Goal: Task Accomplishment & Management: Manage account settings

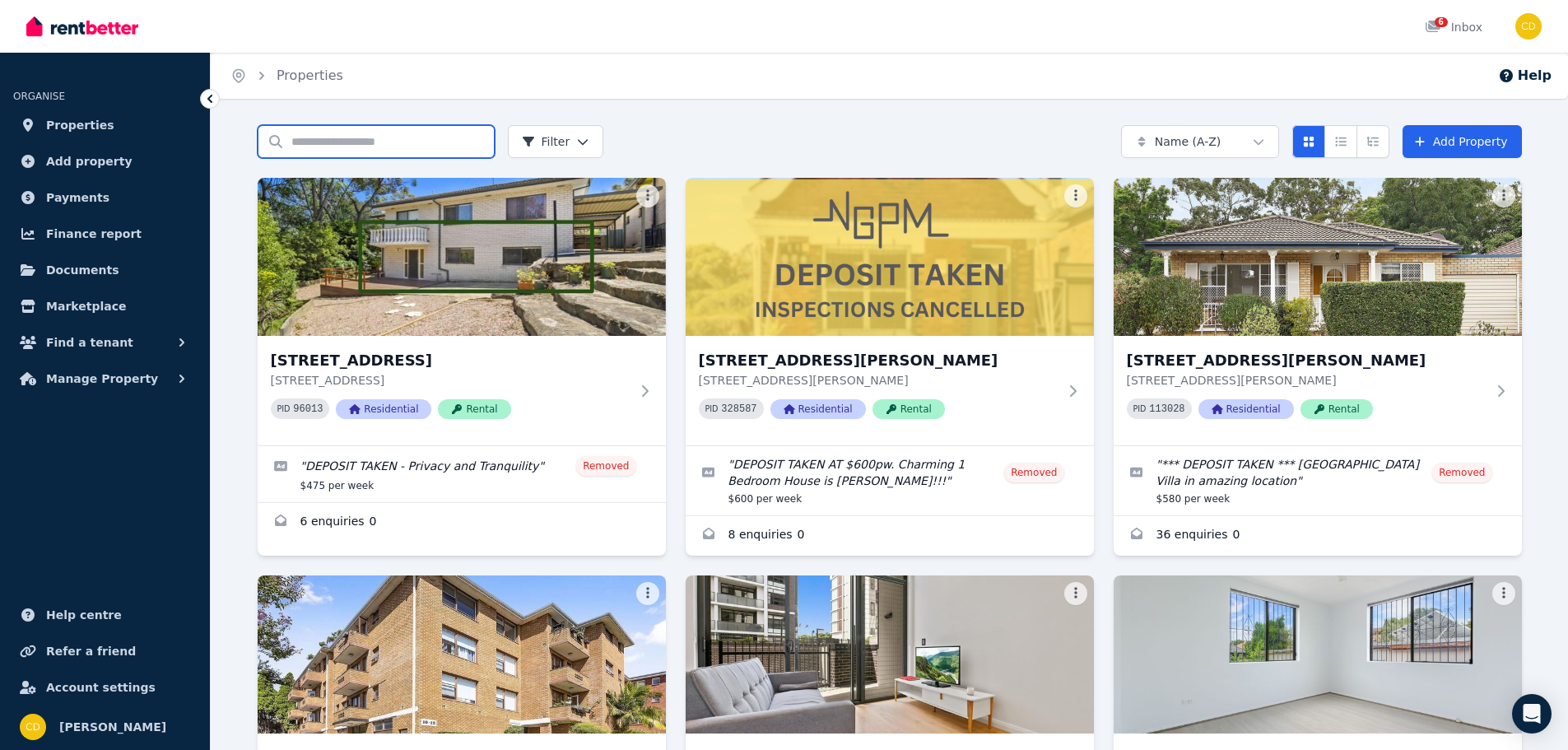
click at [398, 147] on input "Search properties" at bounding box center [376, 141] width 237 height 33
type input "******"
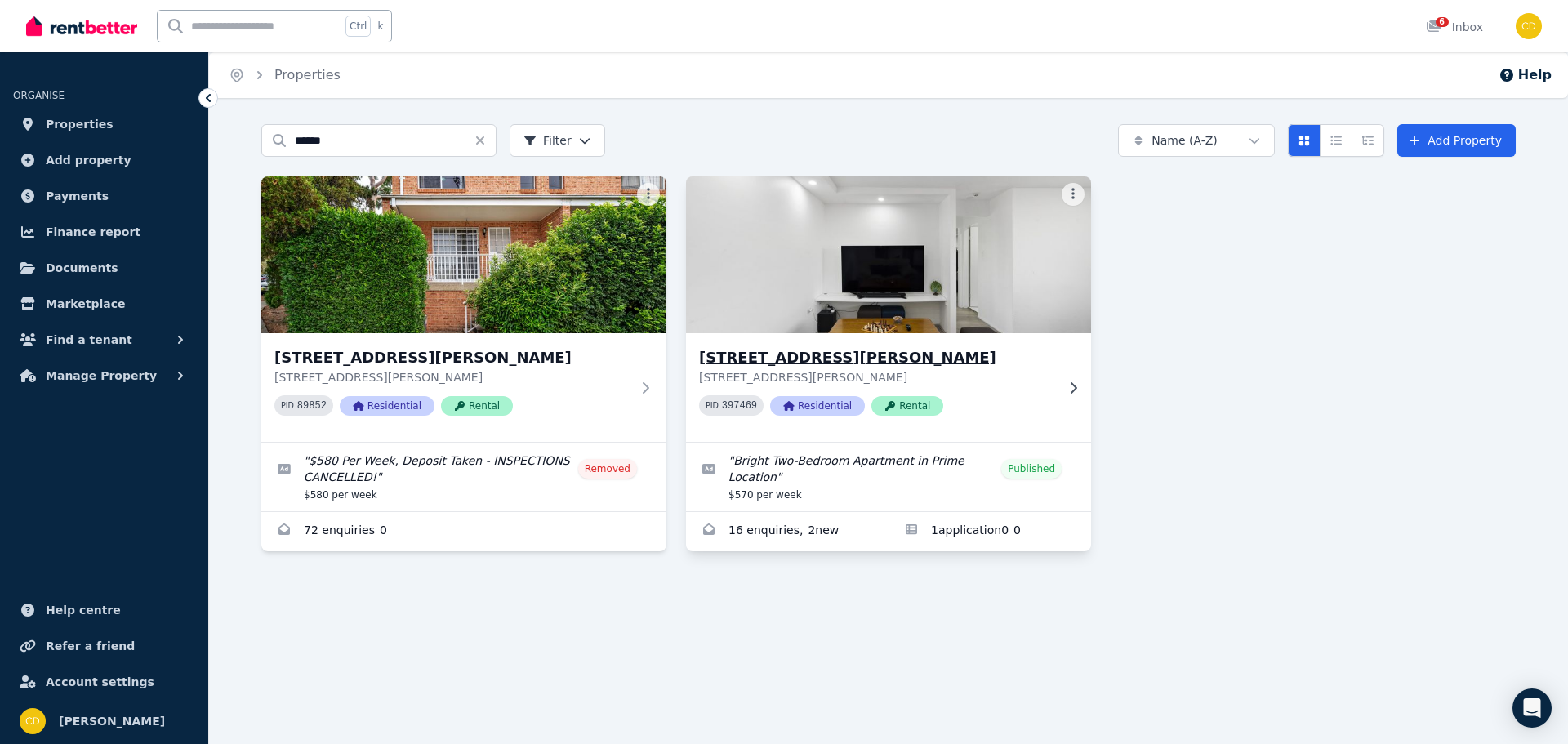
click at [786, 361] on h3 "[STREET_ADDRESS][PERSON_NAME]" at bounding box center [876, 357] width 356 height 23
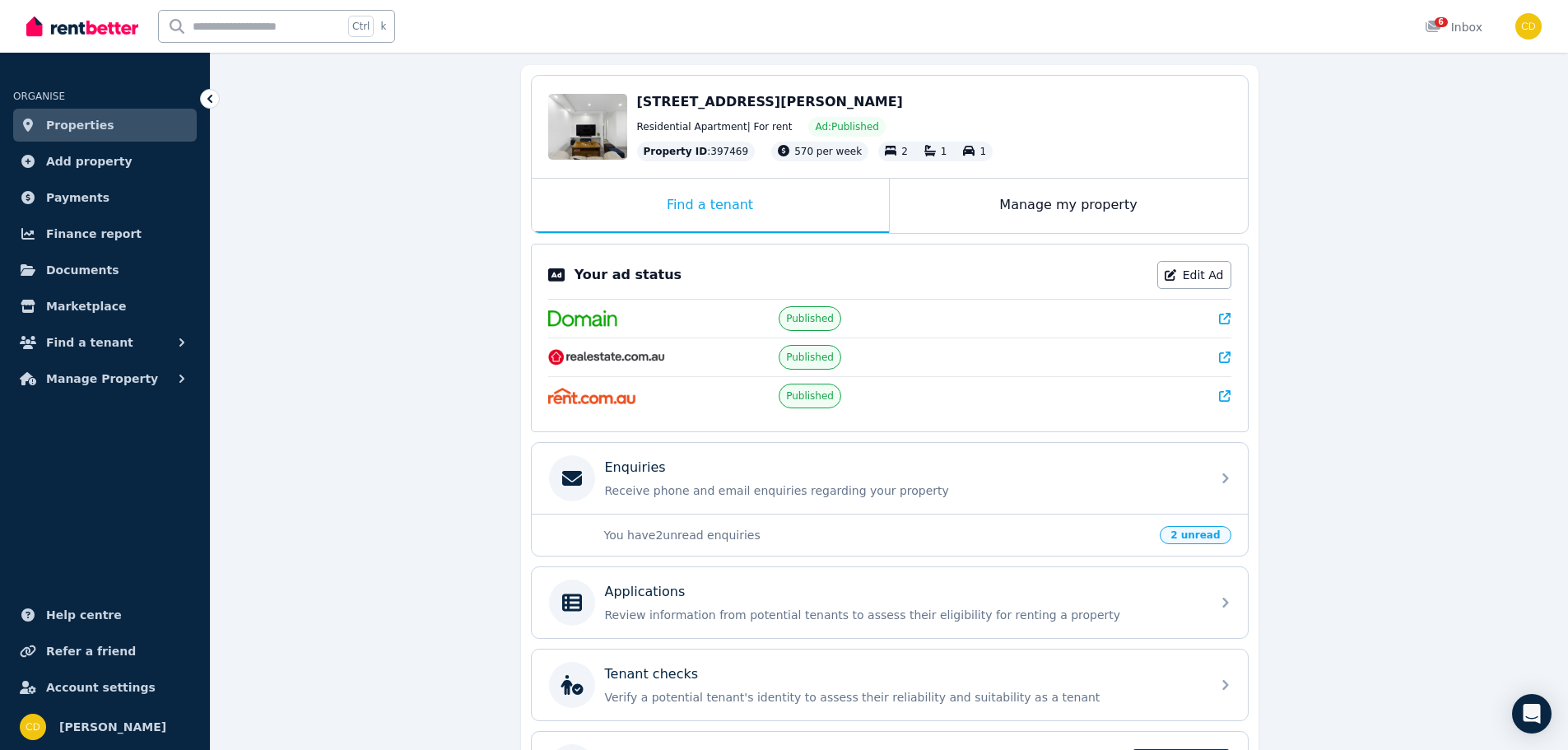
scroll to position [164, 0]
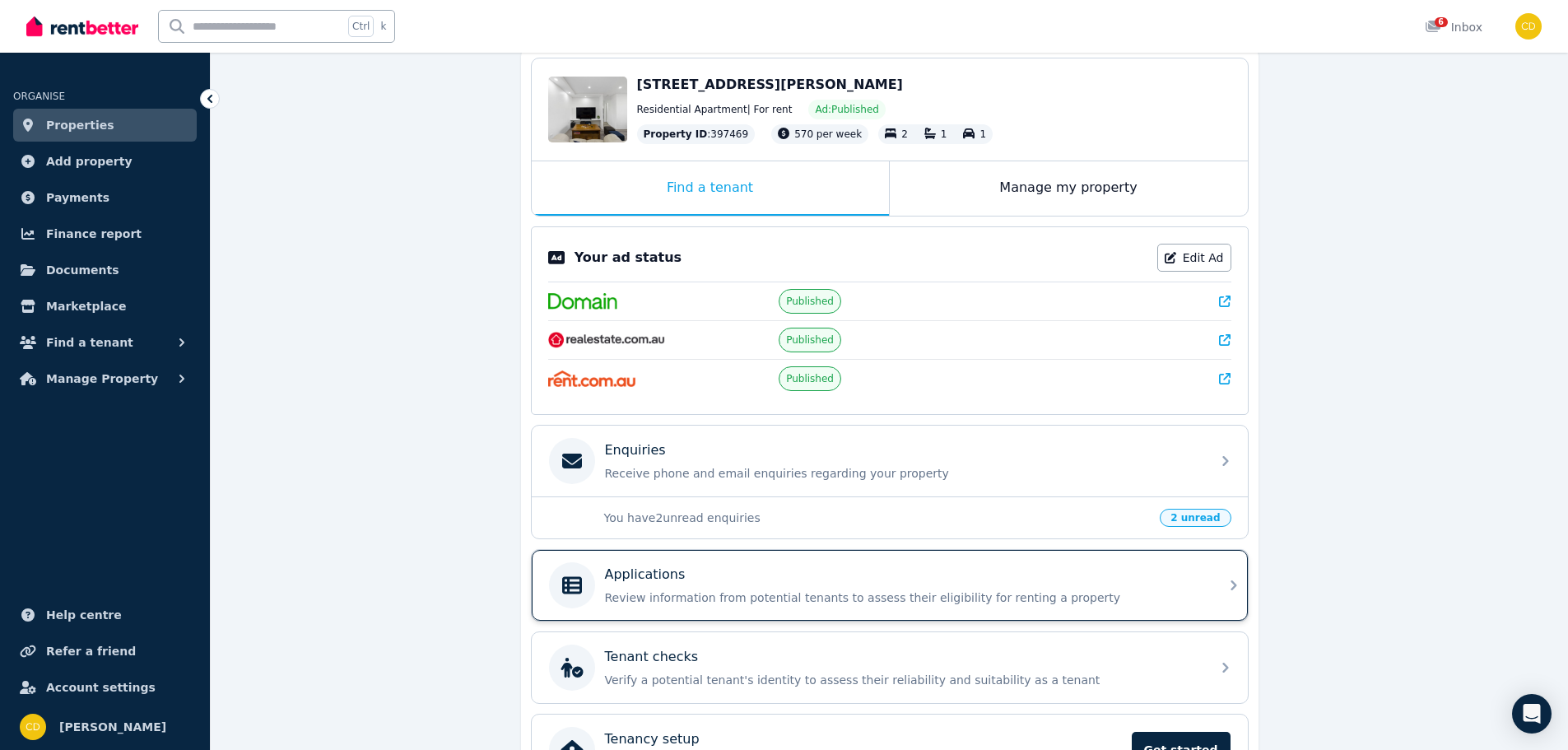
click at [948, 577] on div "Applications" at bounding box center [902, 575] width 596 height 20
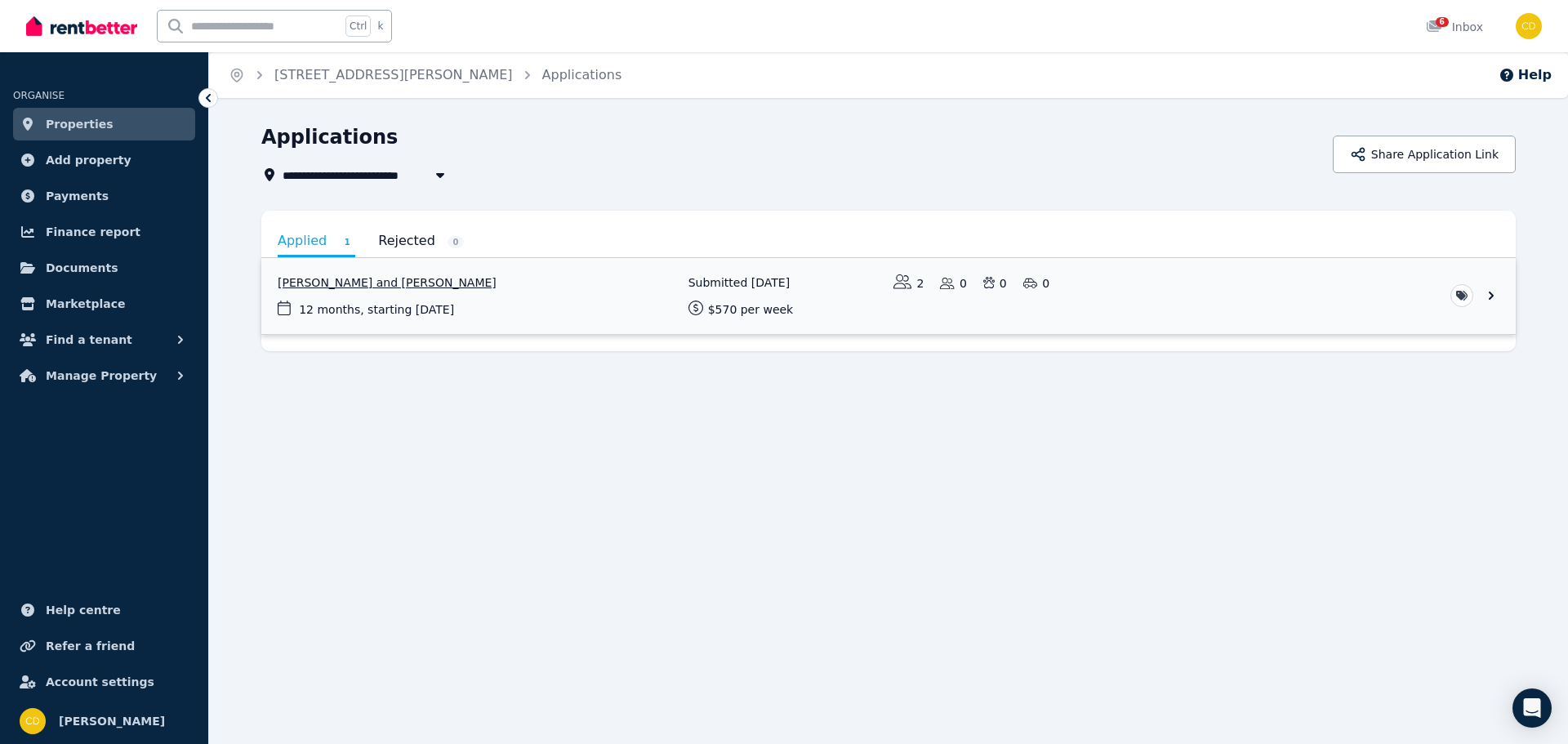
click at [642, 321] on link "View application: Mohini Bhapkar and Sangram Jadhav" at bounding box center [888, 295] width 1255 height 76
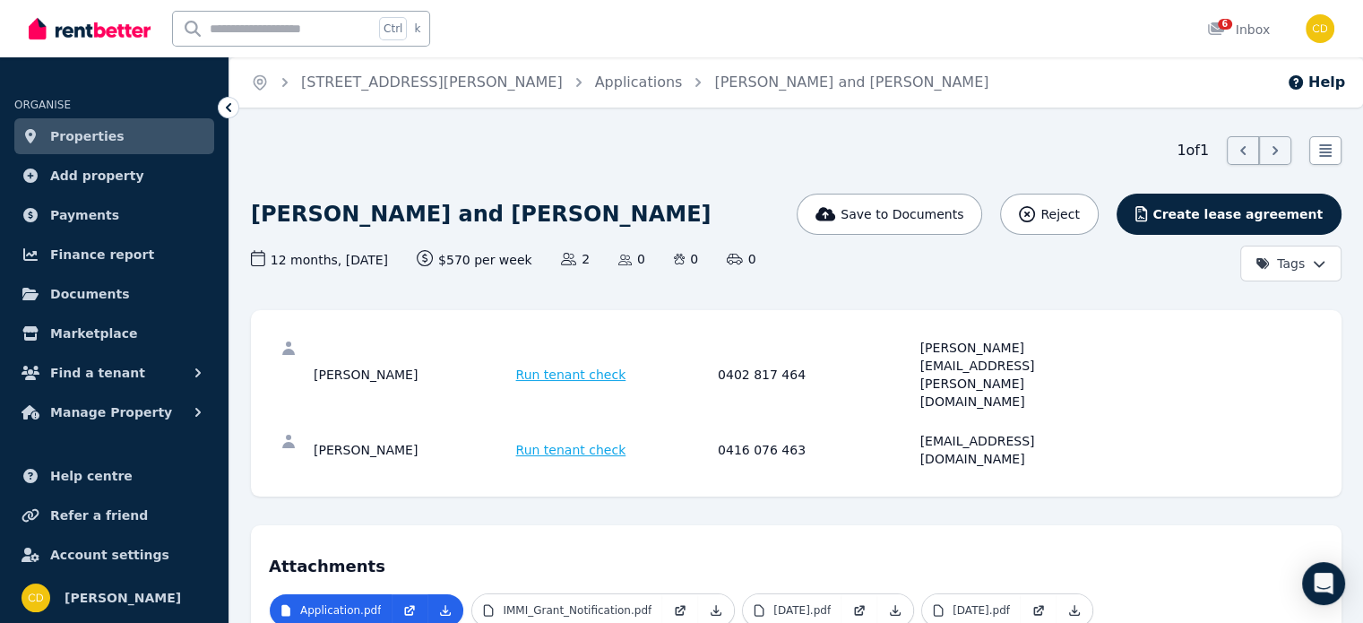
drag, startPoint x: 916, startPoint y: 368, endPoint x: 914, endPoint y: 357, distance: 10.9
click at [916, 421] on div "[PERSON_NAME] Run tenant check 0416 076 463 [EMAIL_ADDRESS][DOMAIN_NAME]" at bounding box center [796, 449] width 1055 height 57
drag, startPoint x: 915, startPoint y: 350, endPoint x: 1105, endPoint y: 350, distance: 190.0
click at [1105, 350] on div "[PERSON_NAME] Run tenant check 0402 817 464 [PERSON_NAME][EMAIL_ADDRESS][PERSON…" at bounding box center [715, 375] width 803 height 72
copy div "[PERSON_NAME][EMAIL_ADDRESS][PERSON_NAME][DOMAIN_NAME]"
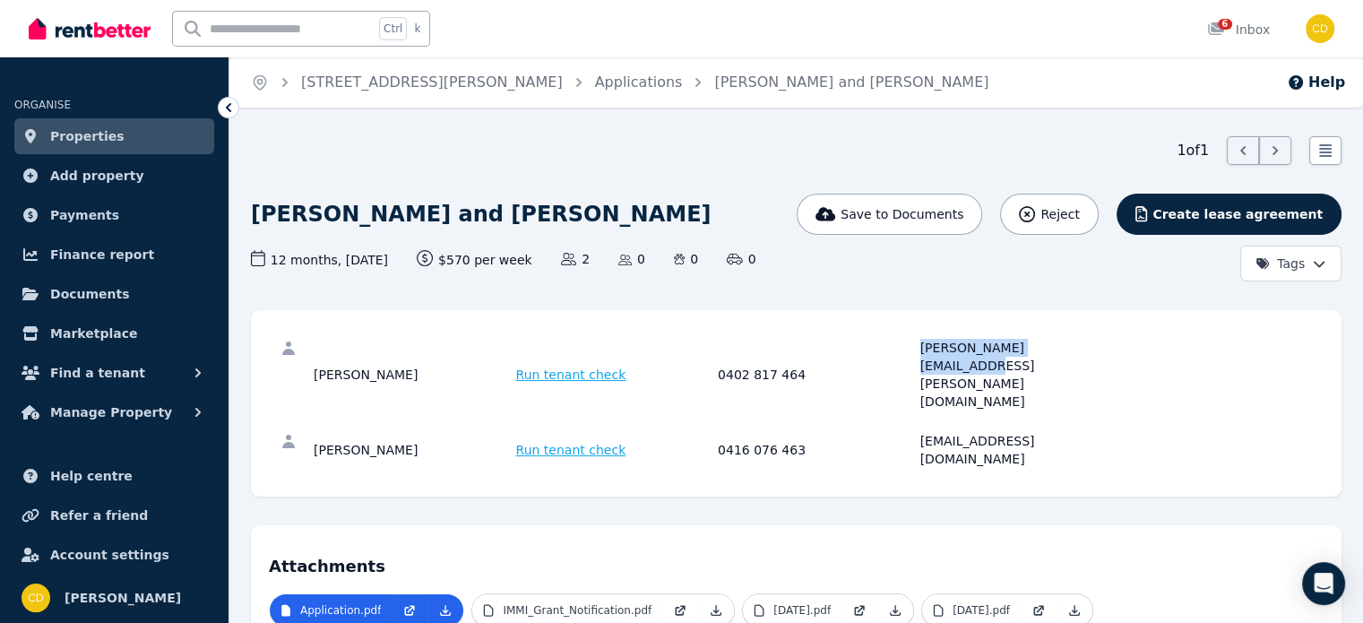
click at [930, 354] on div "[PERSON_NAME][EMAIL_ADDRESS][PERSON_NAME][DOMAIN_NAME]" at bounding box center [1019, 375] width 197 height 72
click at [921, 421] on div "[PERSON_NAME] Run tenant check 0416 076 463 [EMAIL_ADDRESS][DOMAIN_NAME]" at bounding box center [796, 449] width 1055 height 57
drag, startPoint x: 918, startPoint y: 344, endPoint x: 1122, endPoint y: 344, distance: 204.4
click at [1122, 344] on div "[PERSON_NAME] Run tenant check 0402 817 464 [PERSON_NAME][EMAIL_ADDRESS][PERSON…" at bounding box center [796, 374] width 1055 height 93
copy div "[PERSON_NAME][EMAIL_ADDRESS][PERSON_NAME][DOMAIN_NAME]"
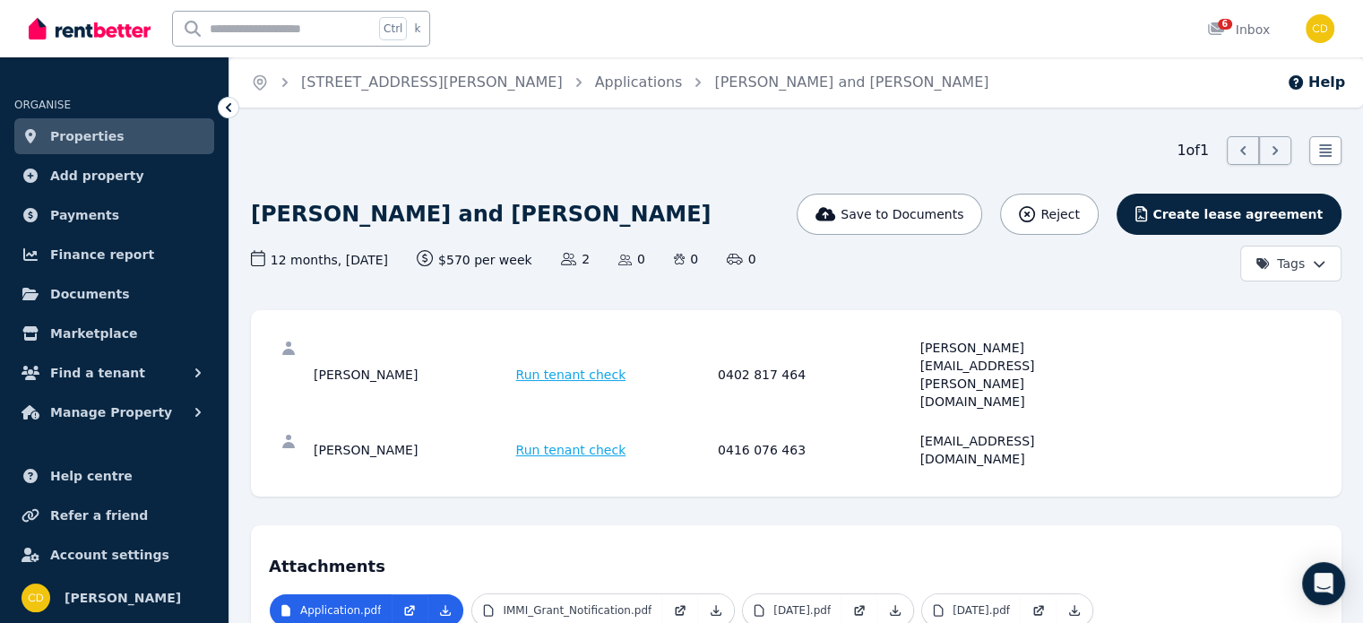
click at [899, 421] on div "[PERSON_NAME] Run tenant check 0416 076 463 [EMAIL_ADDRESS][DOMAIN_NAME]" at bounding box center [796, 449] width 1055 height 57
drag, startPoint x: 922, startPoint y: 383, endPoint x: 1104, endPoint y: 384, distance: 182.9
click at [1104, 432] on div "[EMAIL_ADDRESS][DOMAIN_NAME]" at bounding box center [1019, 450] width 197 height 36
click at [1038, 411] on div "[PERSON_NAME] Run tenant check 0402 817 464 [PERSON_NAME][EMAIL_ADDRESS][PERSON…" at bounding box center [796, 403] width 1091 height 186
drag, startPoint x: 924, startPoint y: 388, endPoint x: 1087, endPoint y: 383, distance: 163.2
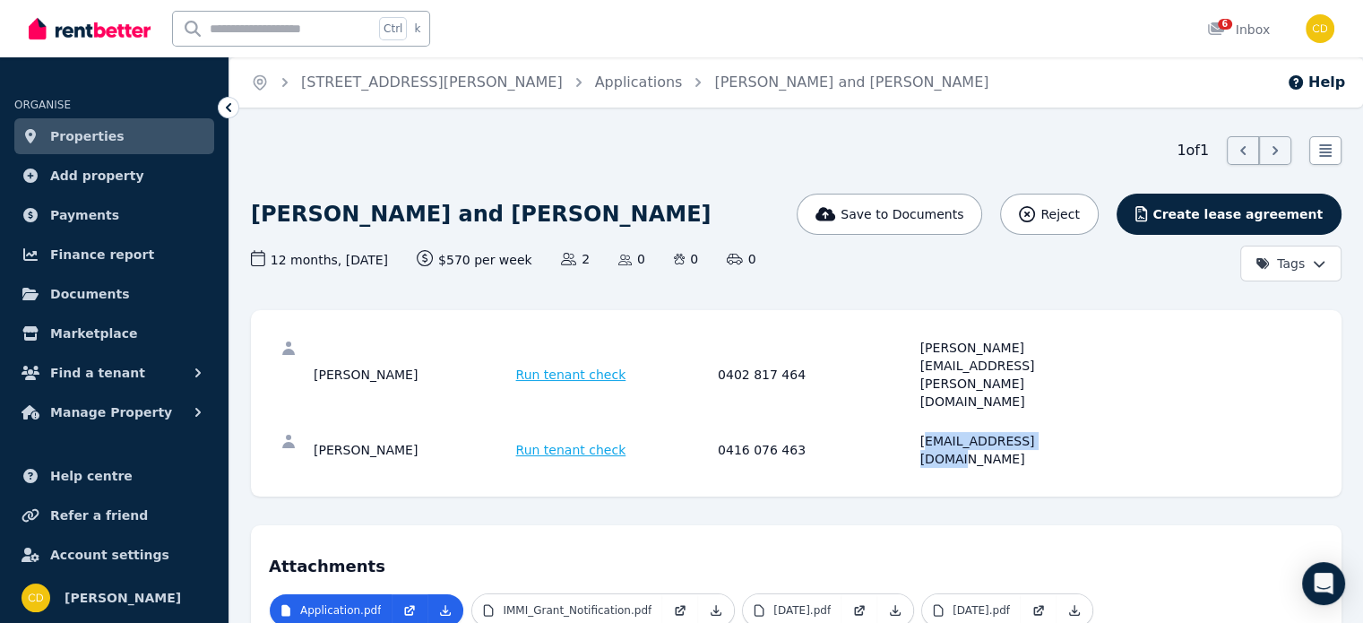
click at [1087, 432] on div "[EMAIL_ADDRESS][DOMAIN_NAME]" at bounding box center [1019, 450] width 197 height 36
click at [875, 432] on div "0416 076 463" at bounding box center [816, 450] width 197 height 36
drag, startPoint x: 922, startPoint y: 391, endPoint x: 1094, endPoint y: 390, distance: 172.1
click at [1094, 432] on div "[EMAIL_ADDRESS][DOMAIN_NAME]" at bounding box center [1019, 450] width 197 height 36
copy div "[EMAIL_ADDRESS][DOMAIN_NAME]"
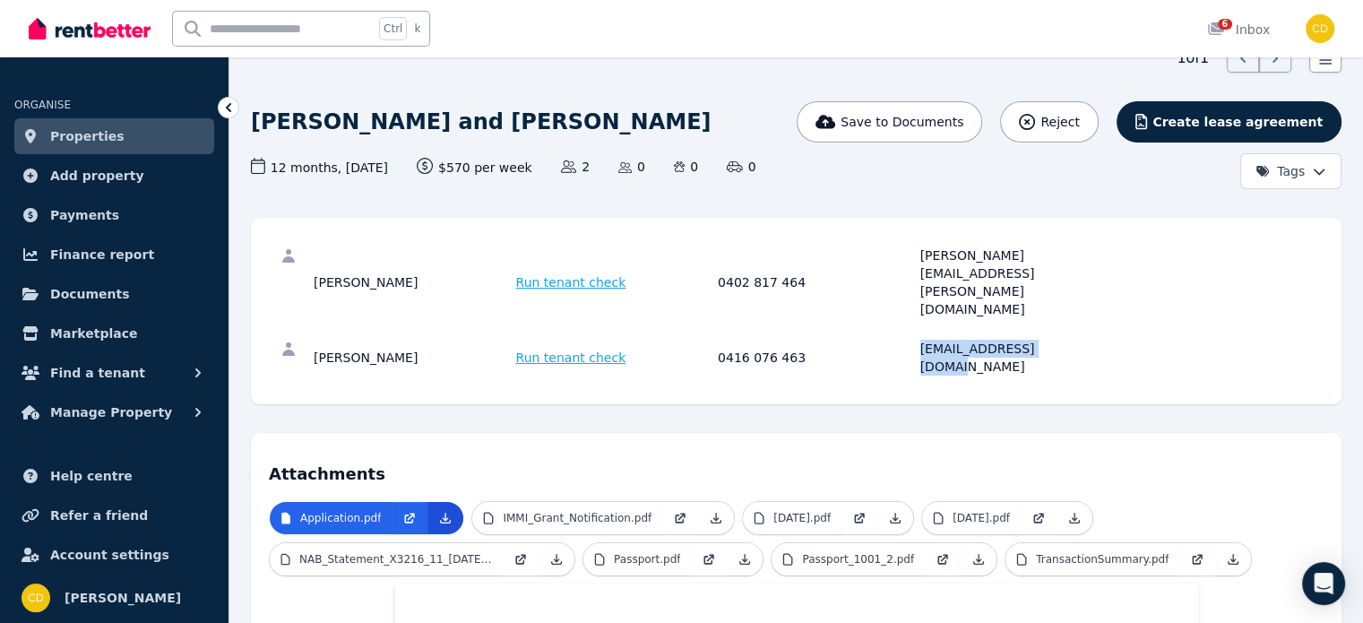
scroll to position [90, 0]
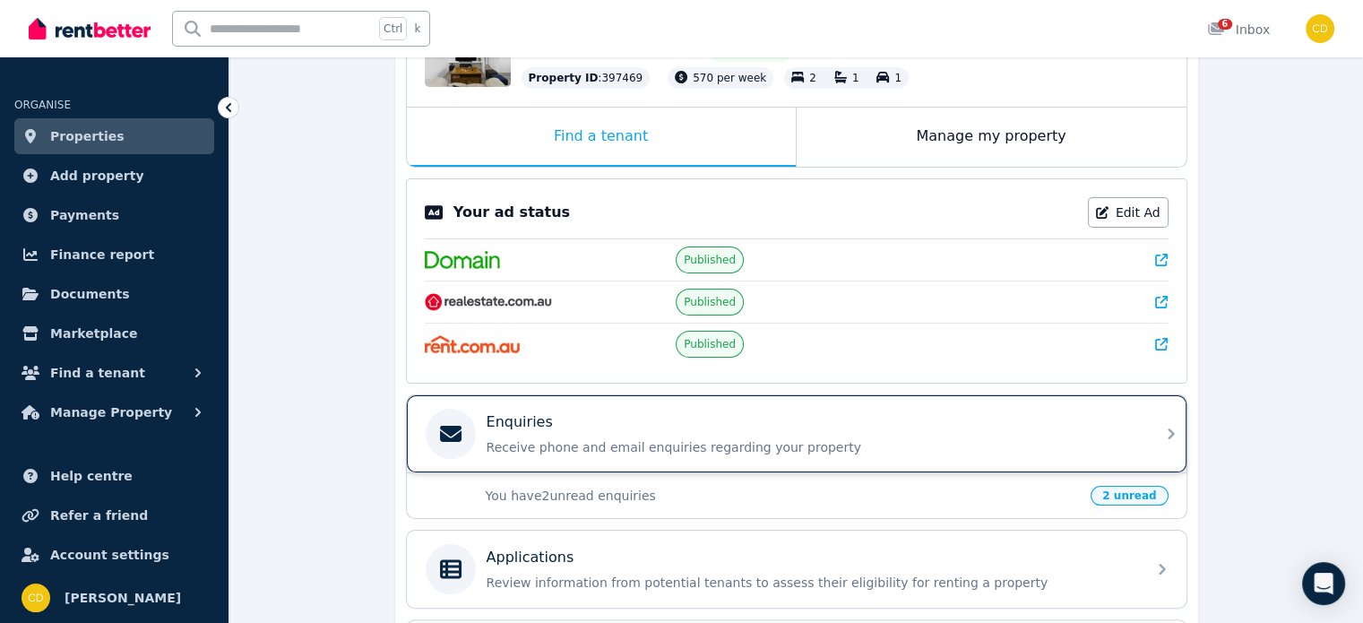
scroll to position [269, 0]
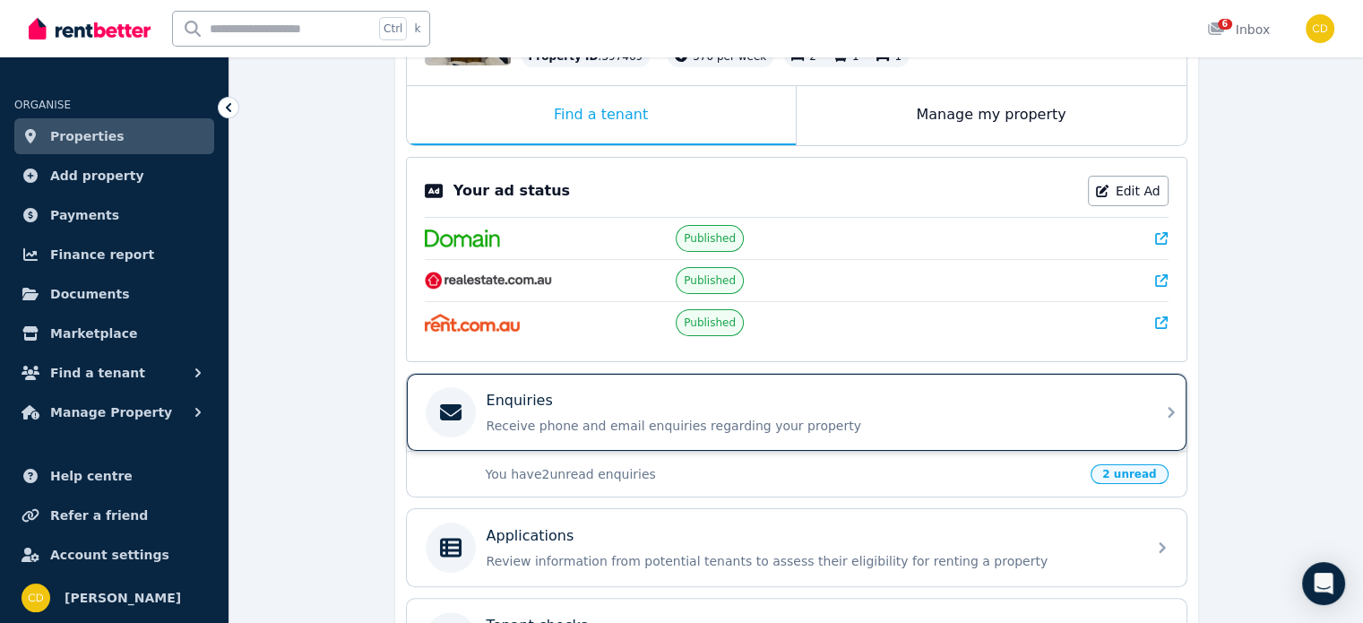
click at [646, 418] on p "Receive phone and email enquiries regarding your property" at bounding box center [811, 426] width 649 height 18
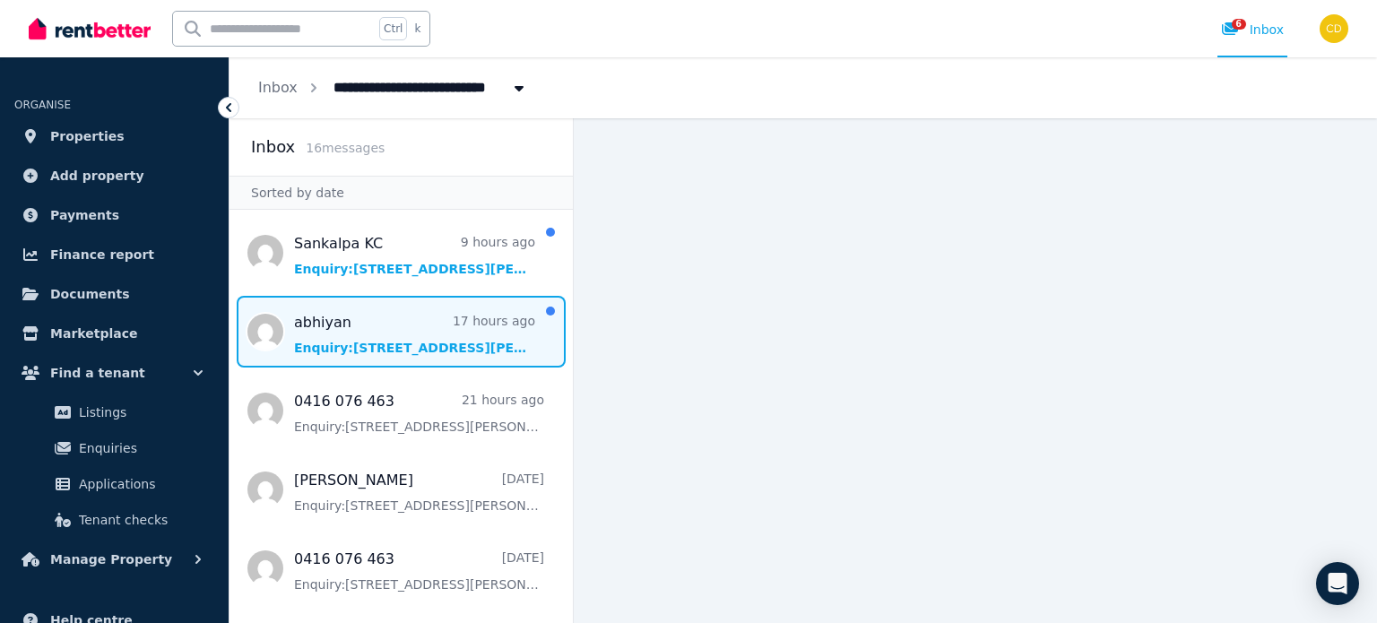
click at [430, 333] on span "Message list" at bounding box center [400, 332] width 343 height 72
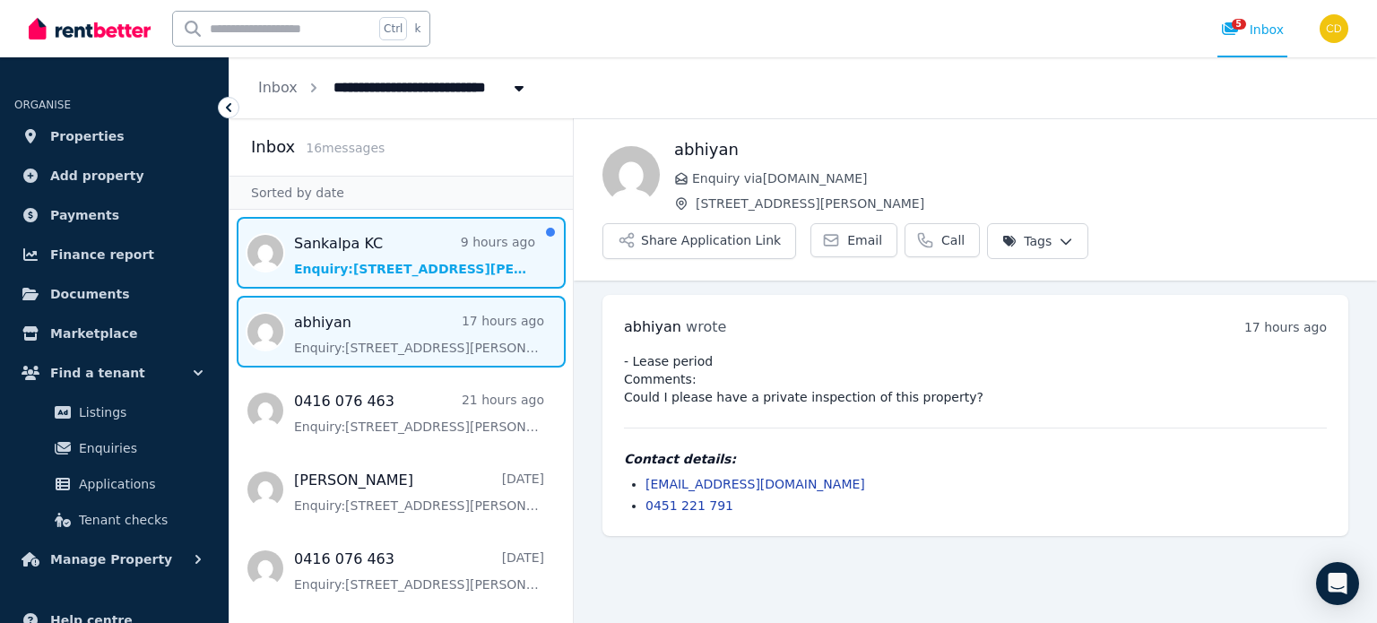
click at [399, 260] on span "Message list" at bounding box center [400, 253] width 343 height 72
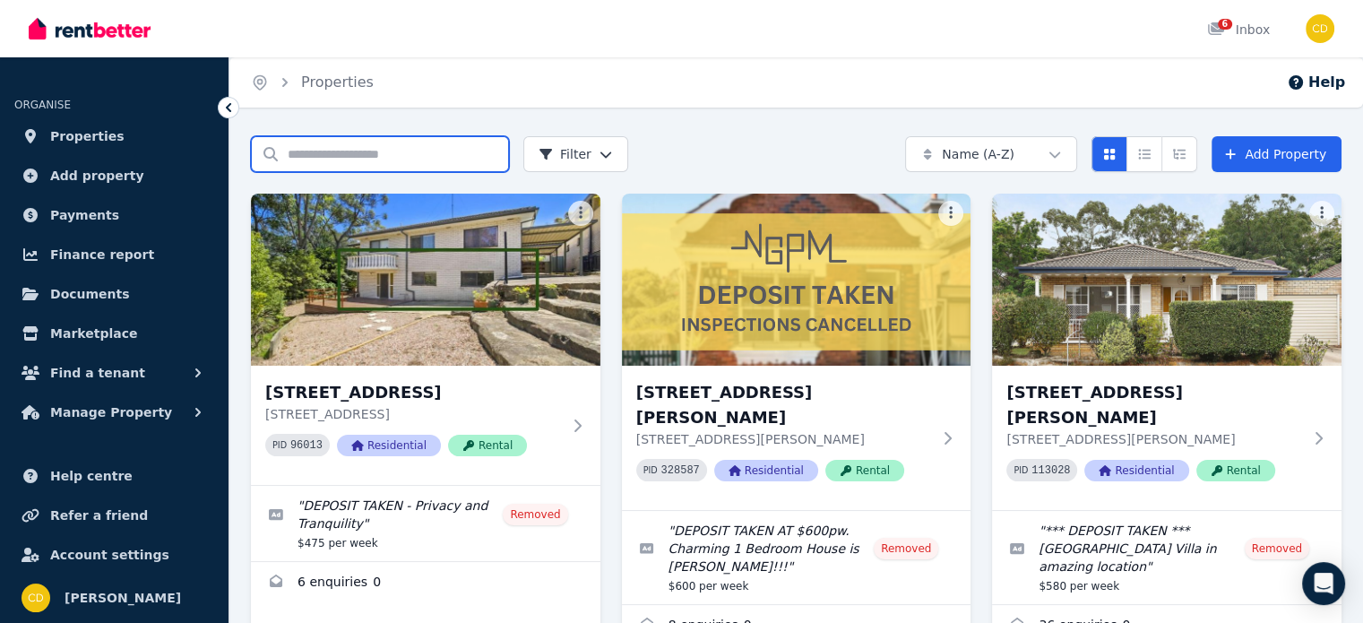
click at [354, 171] on input "Search properties" at bounding box center [380, 154] width 258 height 36
type input "******"
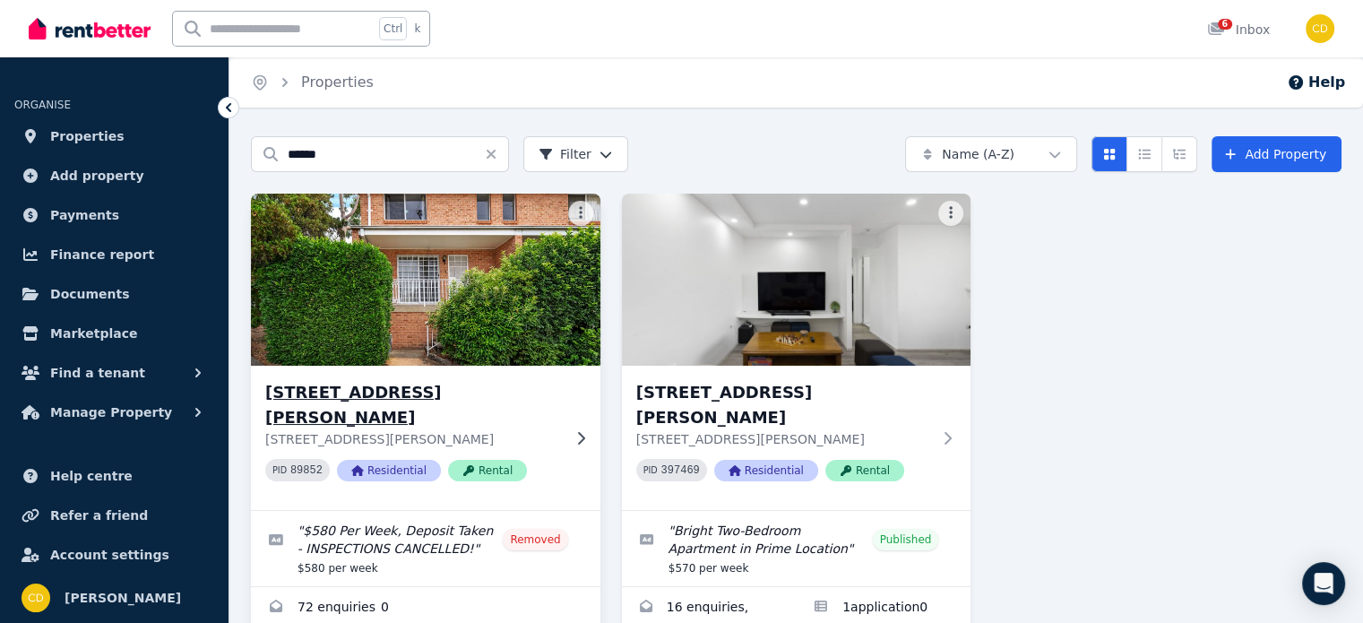
click at [391, 397] on h3 "[STREET_ADDRESS][PERSON_NAME]" at bounding box center [413, 405] width 296 height 50
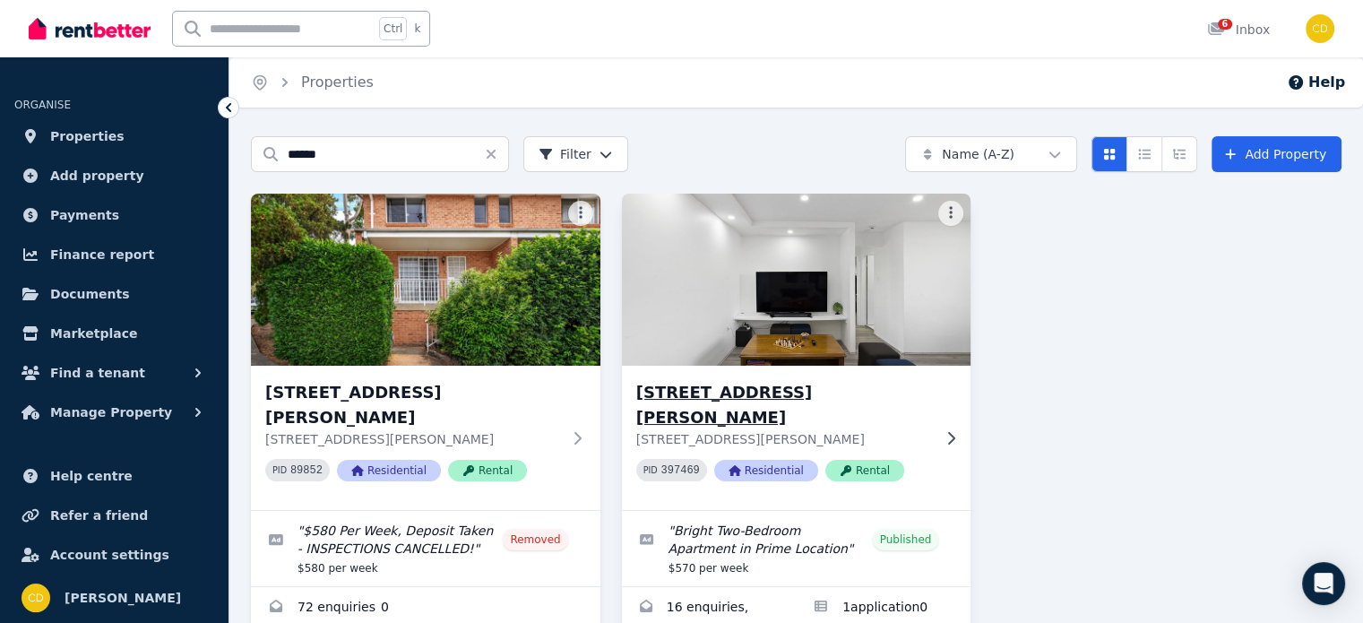
click at [692, 390] on h3 "[STREET_ADDRESS][PERSON_NAME]" at bounding box center [784, 405] width 296 height 50
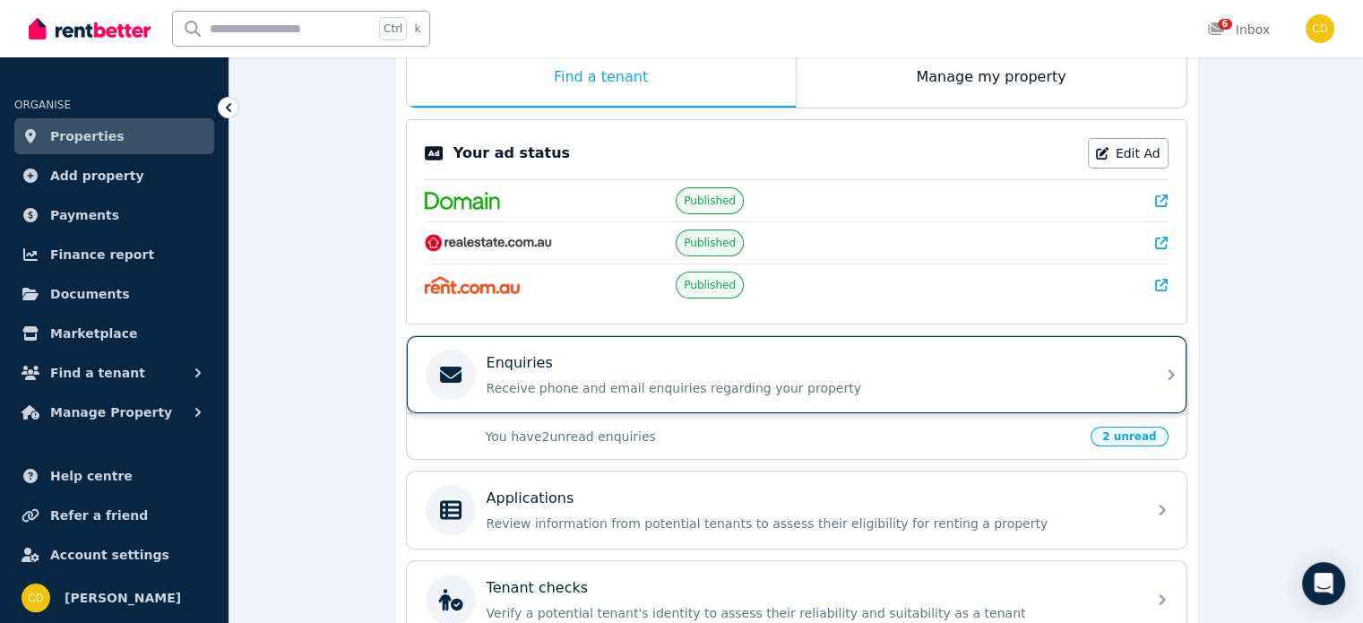
scroll to position [359, 0]
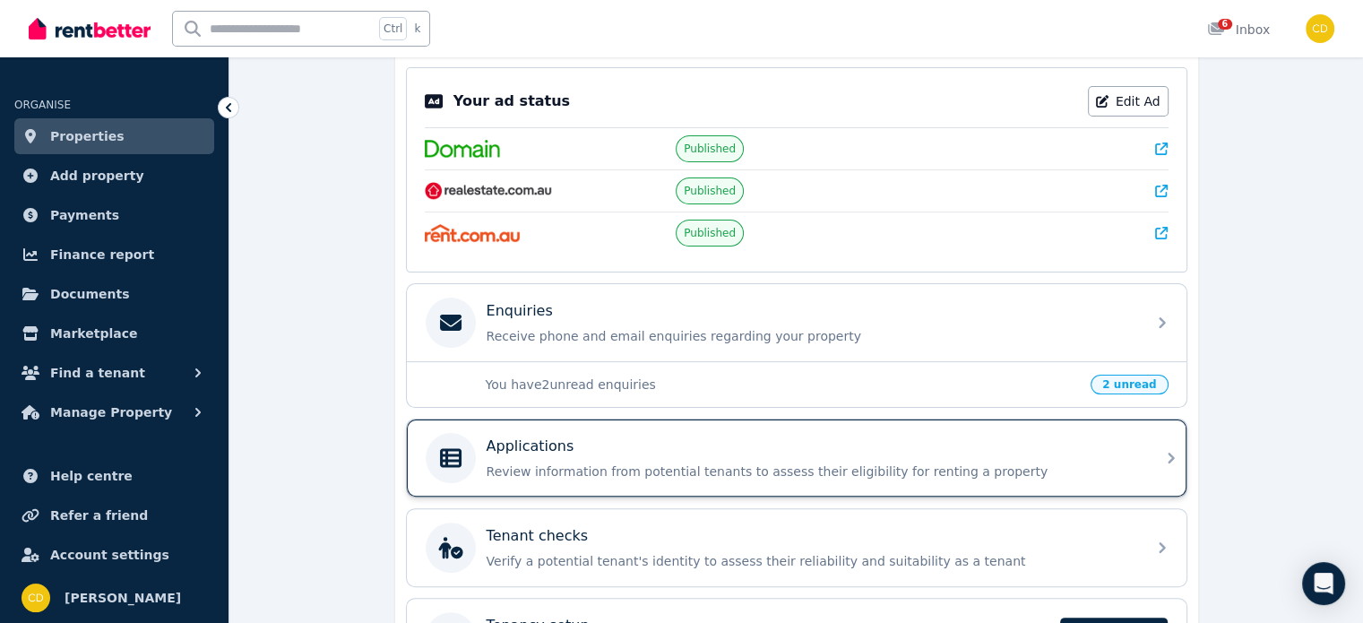
click at [710, 472] on p "Review information from potential tenants to assess their eligibility for renti…" at bounding box center [811, 472] width 649 height 18
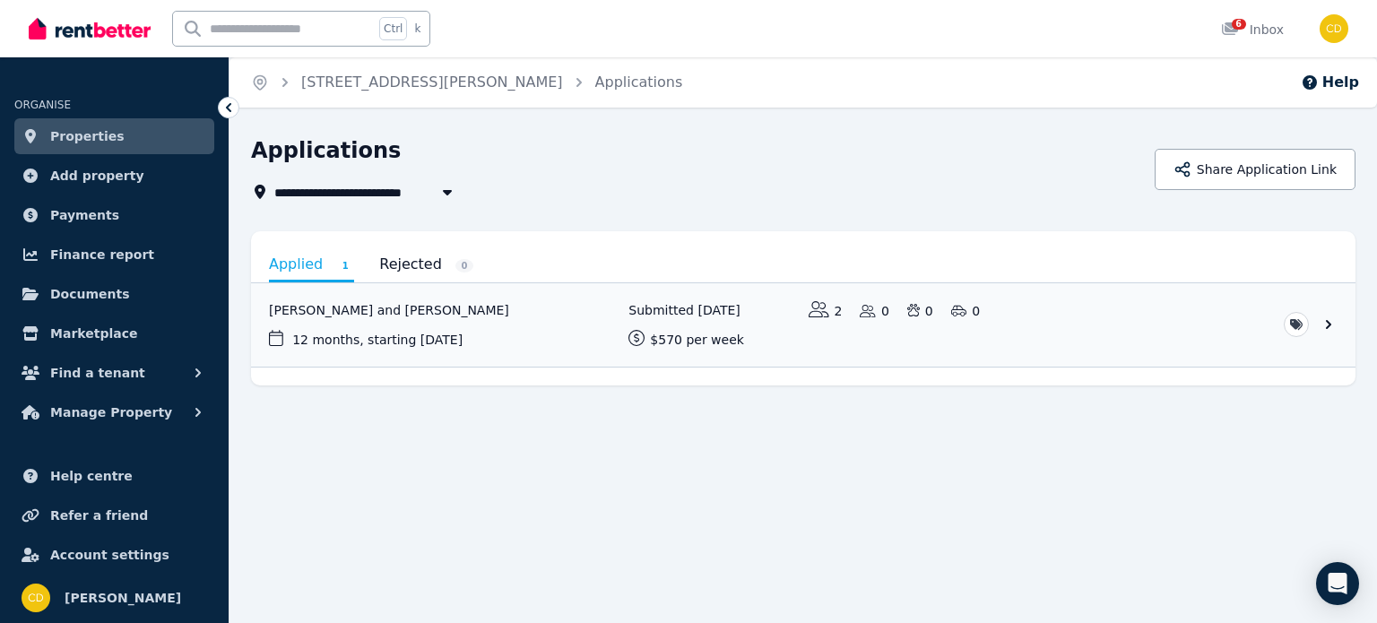
click at [374, 27] on input "text" at bounding box center [273, 29] width 201 height 34
type input "******"
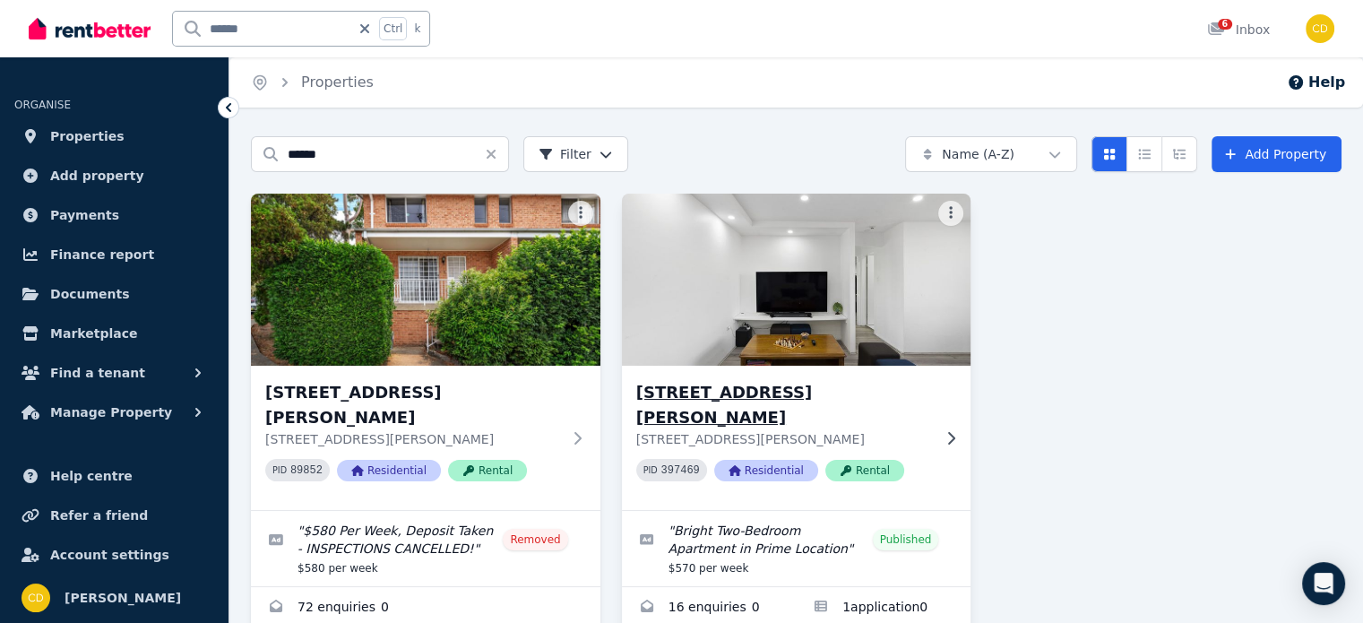
click at [775, 388] on h3 "[STREET_ADDRESS][PERSON_NAME]" at bounding box center [784, 405] width 296 height 50
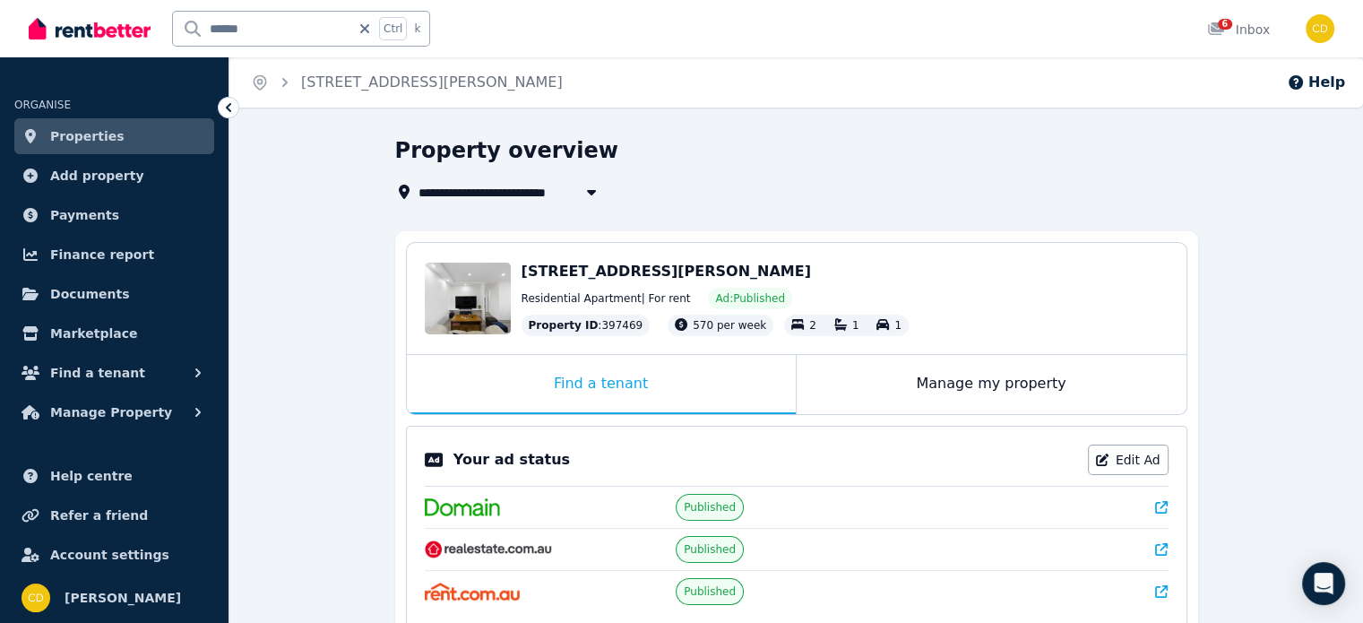
click at [1167, 501] on icon at bounding box center [1161, 507] width 13 height 13
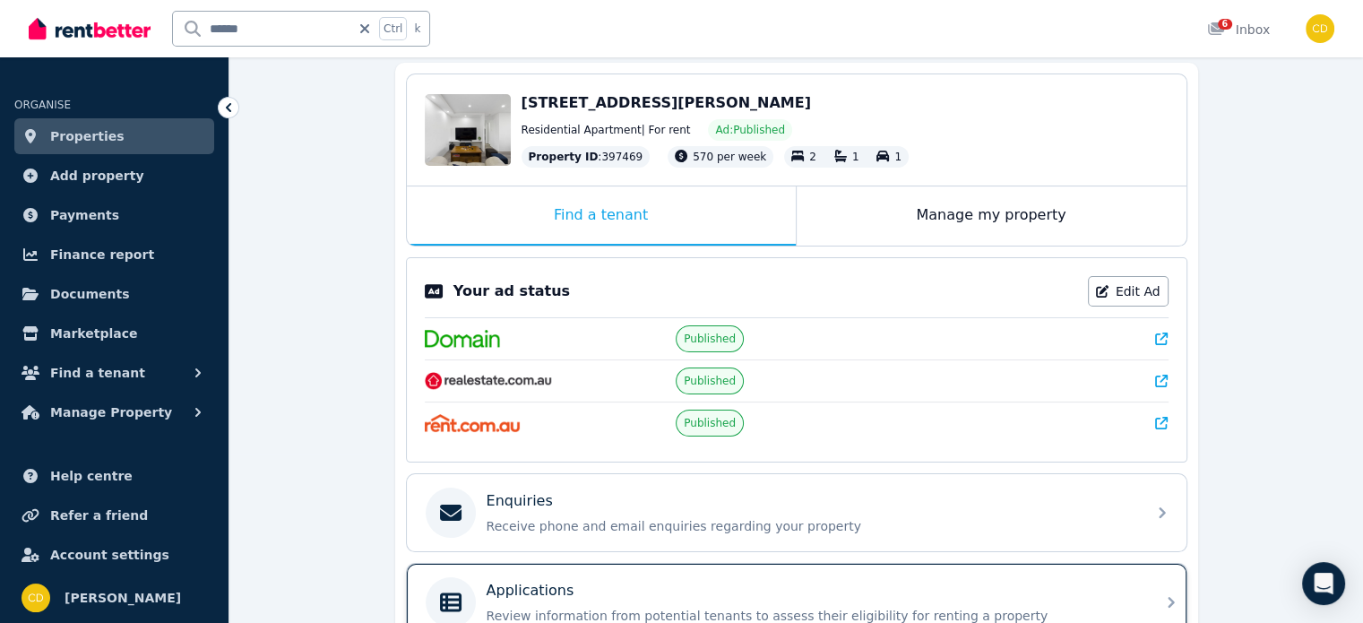
scroll to position [170, 0]
click at [636, 587] on div "Applications" at bounding box center [811, 589] width 649 height 22
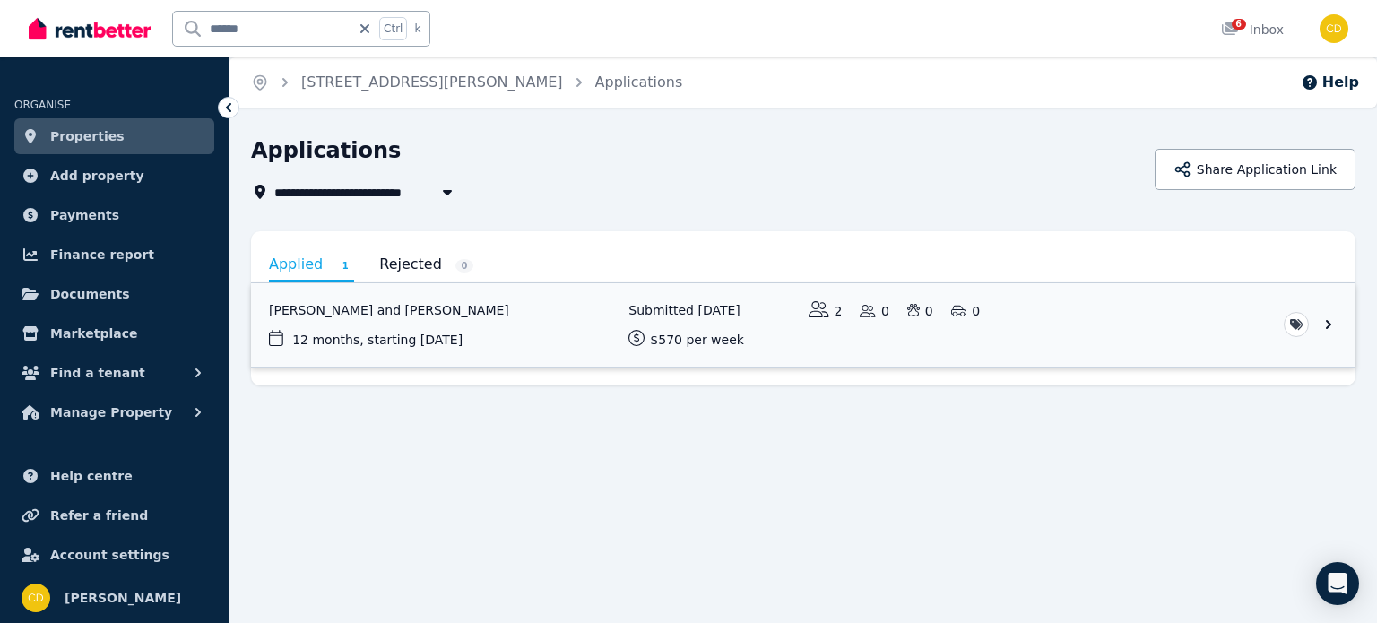
click at [545, 310] on link "View application: Mohini Bhapkar and Sangram Jadhav" at bounding box center [803, 324] width 1104 height 83
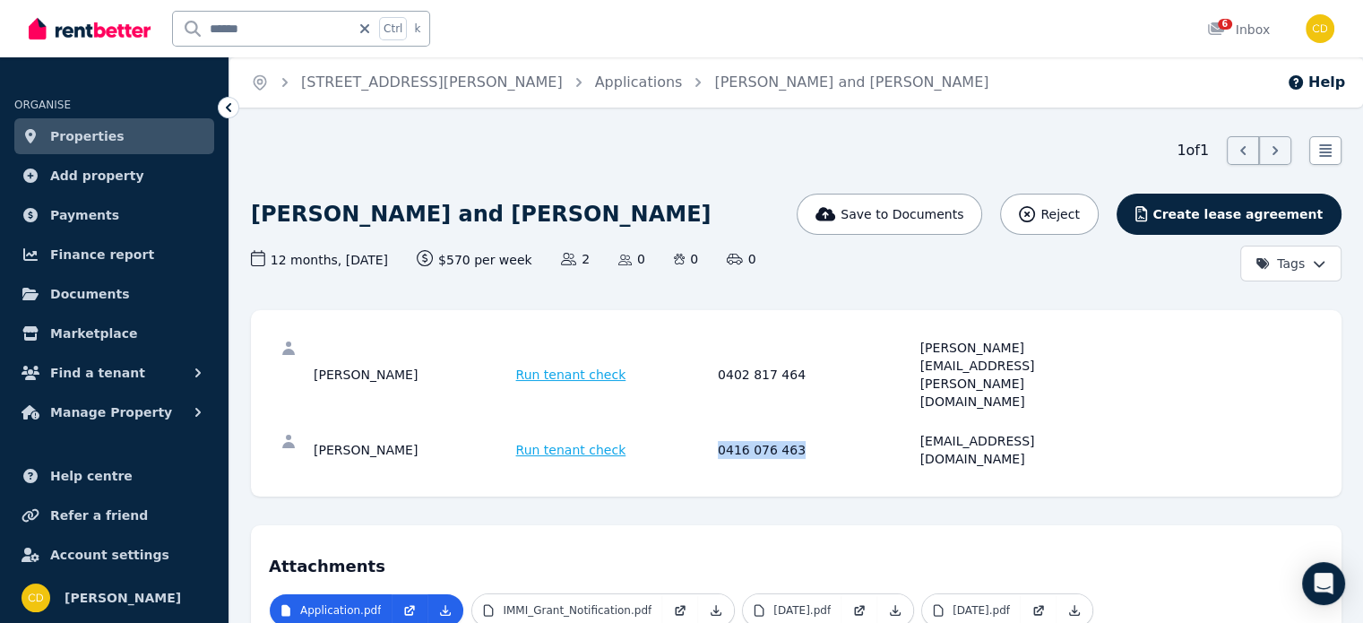
drag, startPoint x: 721, startPoint y: 391, endPoint x: 819, endPoint y: 385, distance: 98.8
click at [819, 432] on div "0416 076 463" at bounding box center [816, 450] width 197 height 36
copy div "0416 076 463"
click at [303, 28] on input "******" at bounding box center [261, 29] width 177 height 34
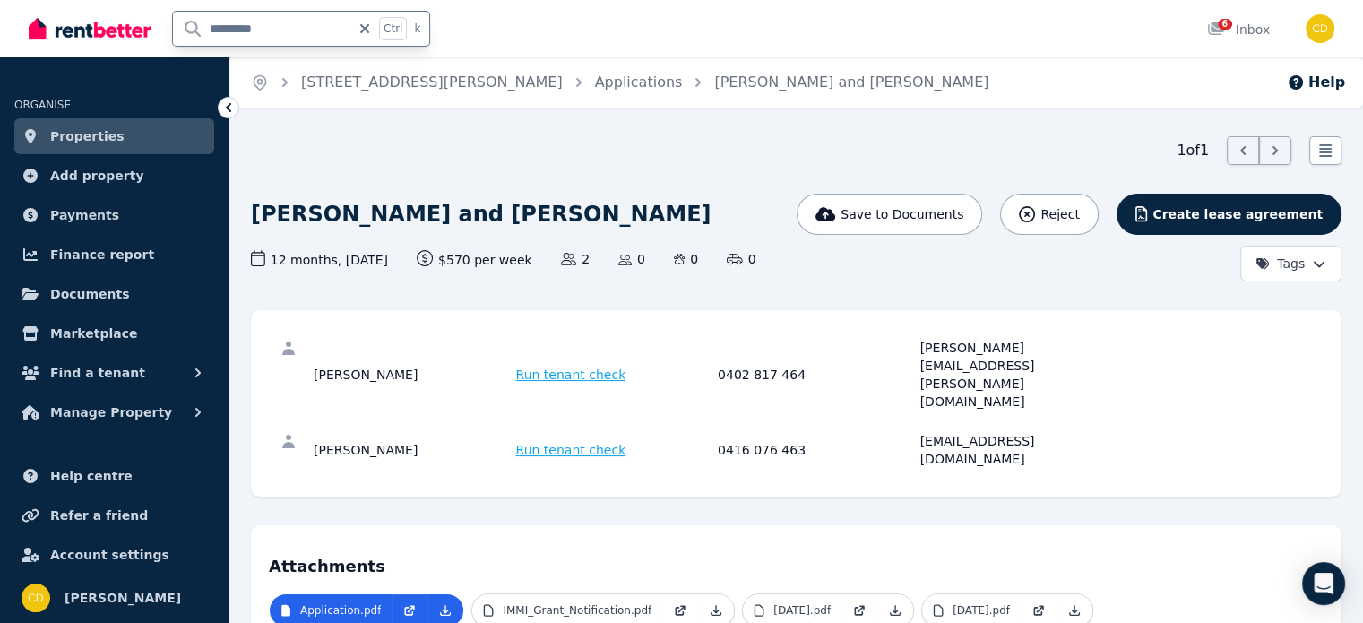
type input "**********"
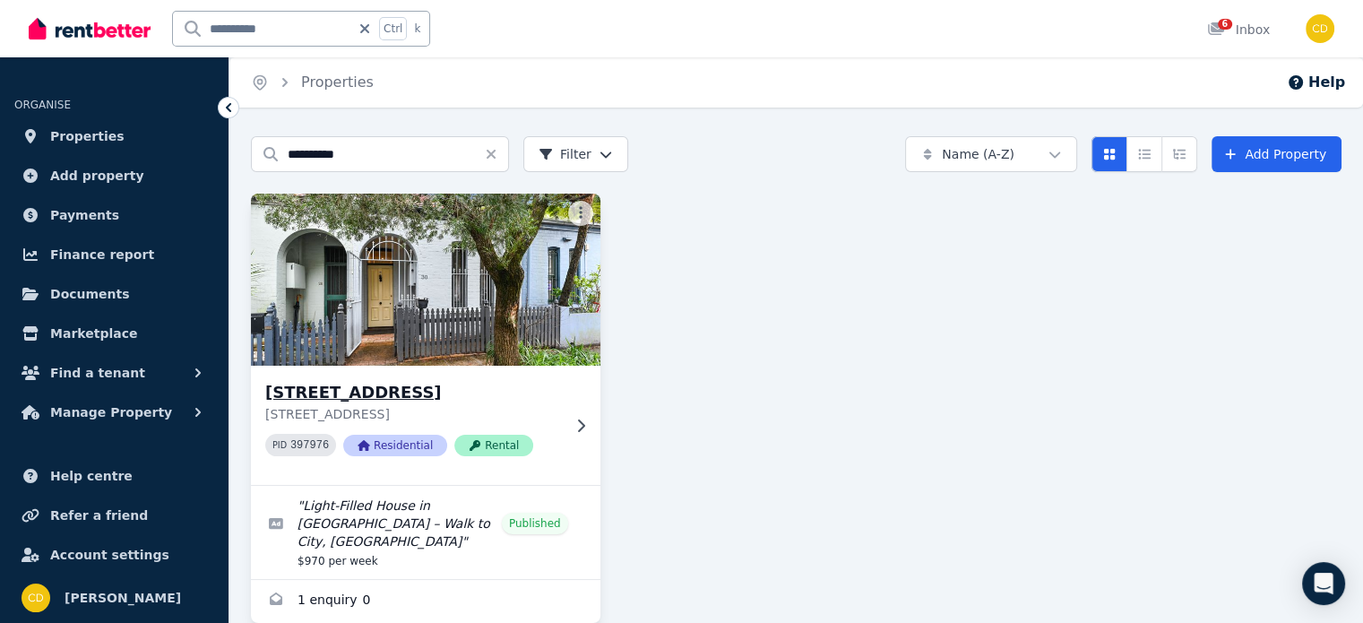
click at [417, 387] on h3 "30 Bishopgate St, Camperdown" at bounding box center [413, 392] width 296 height 25
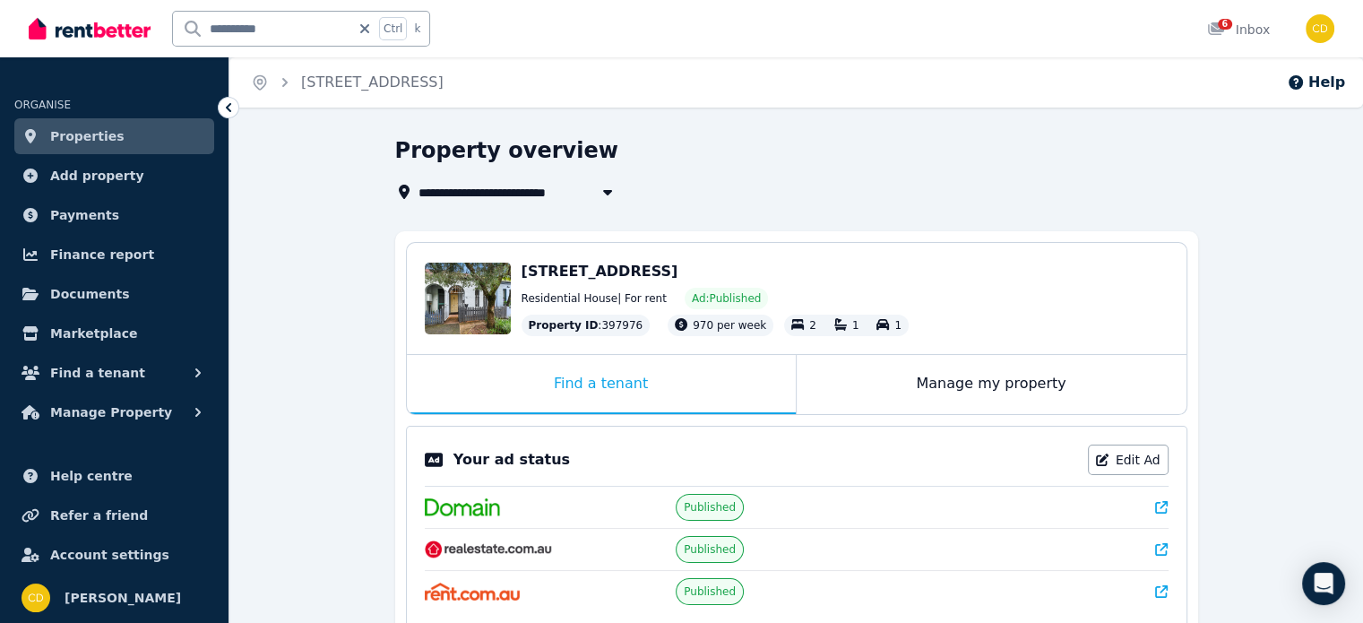
click at [1158, 504] on icon at bounding box center [1161, 507] width 13 height 13
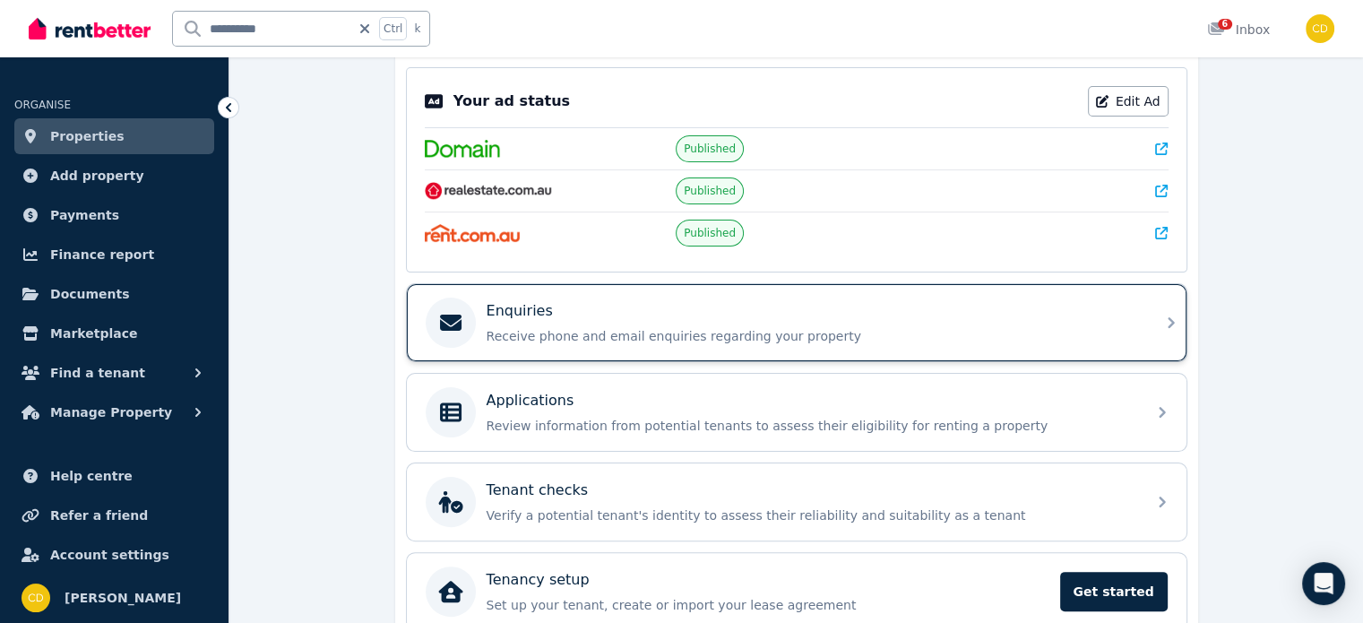
scroll to position [439, 0]
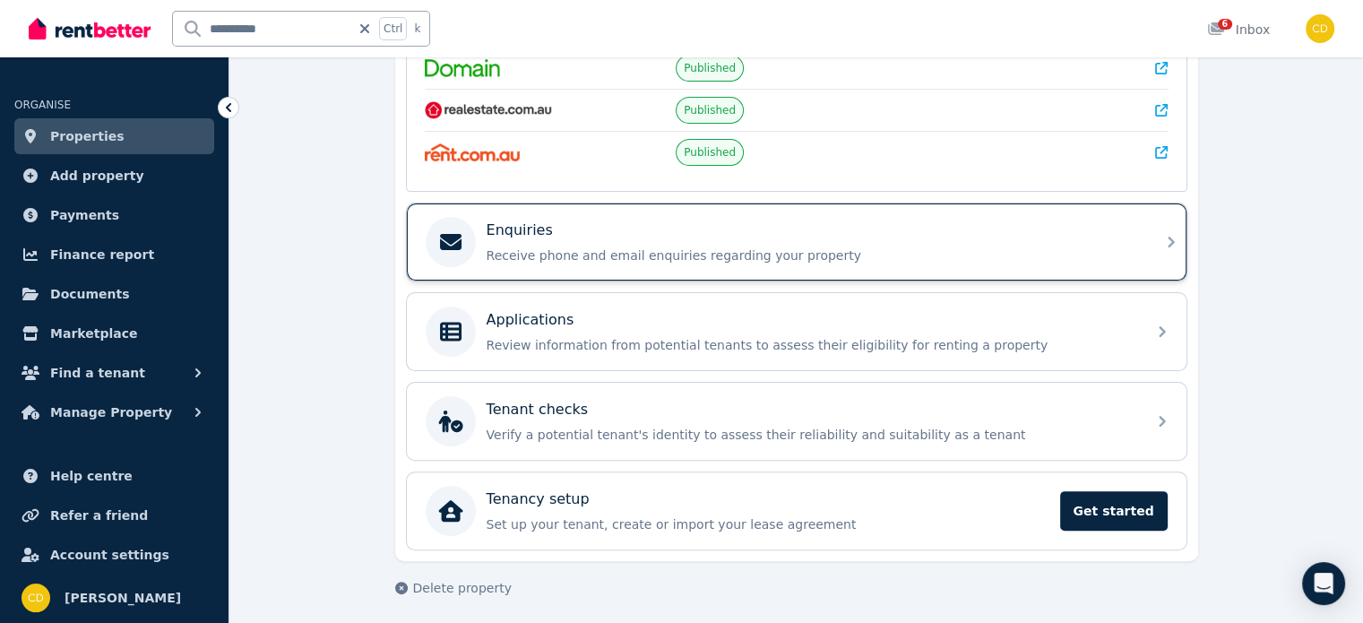
click at [715, 238] on div "Enquiries Receive phone and email enquiries regarding your property" at bounding box center [811, 242] width 649 height 45
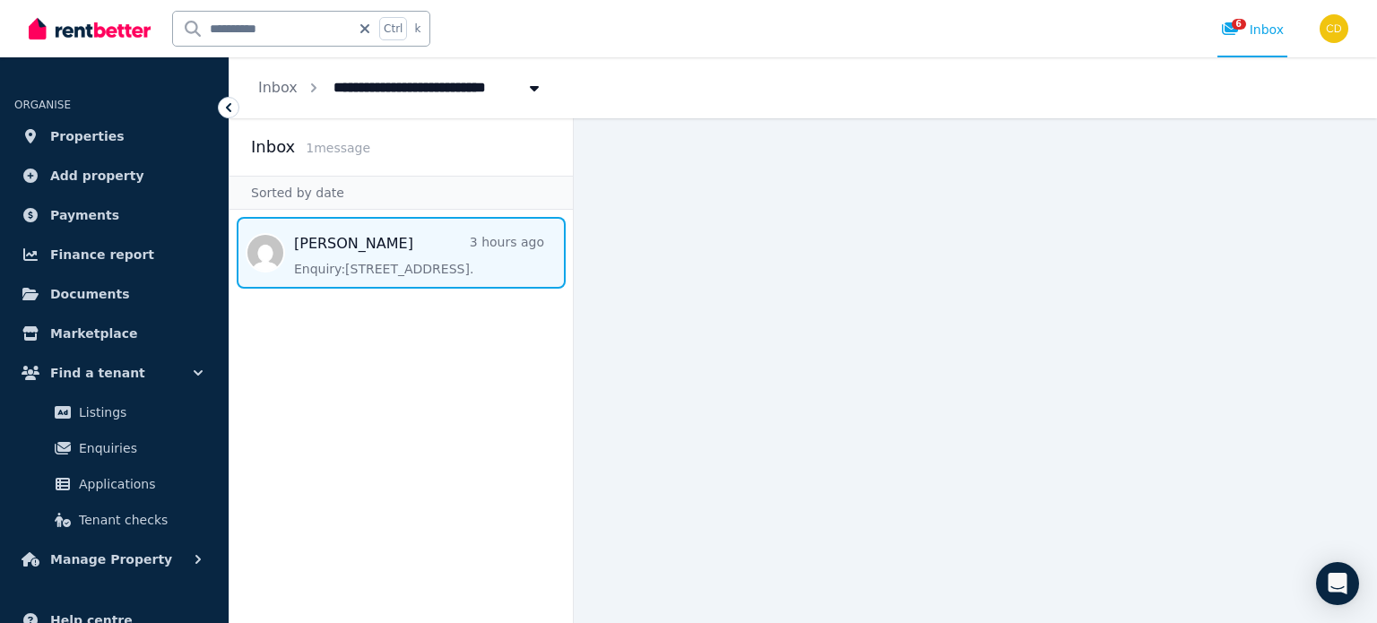
click at [379, 259] on span "Message list" at bounding box center [400, 253] width 343 height 72
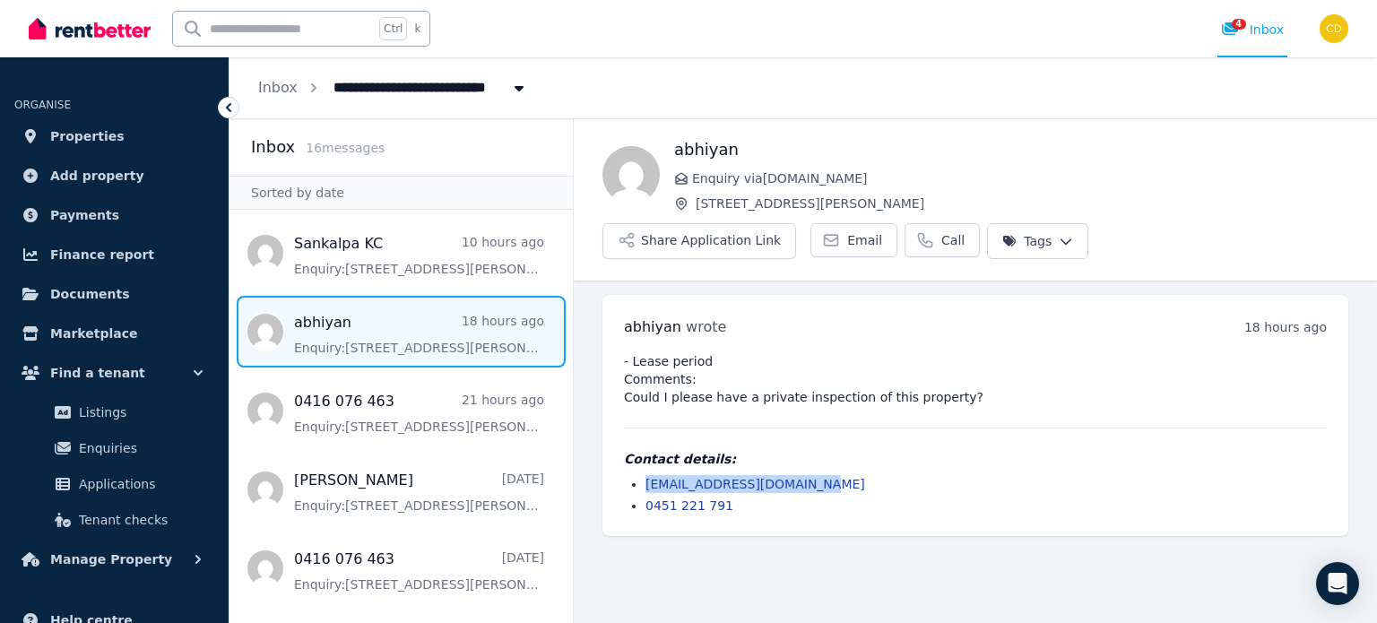
drag, startPoint x: 629, startPoint y: 433, endPoint x: 613, endPoint y: 425, distance: 18.0
click at [629, 475] on ul "abhiyangurung12@gmail.com 0451 221 791" at bounding box center [975, 494] width 703 height 39
copy link "[EMAIL_ADDRESS][DOMAIN_NAME]"
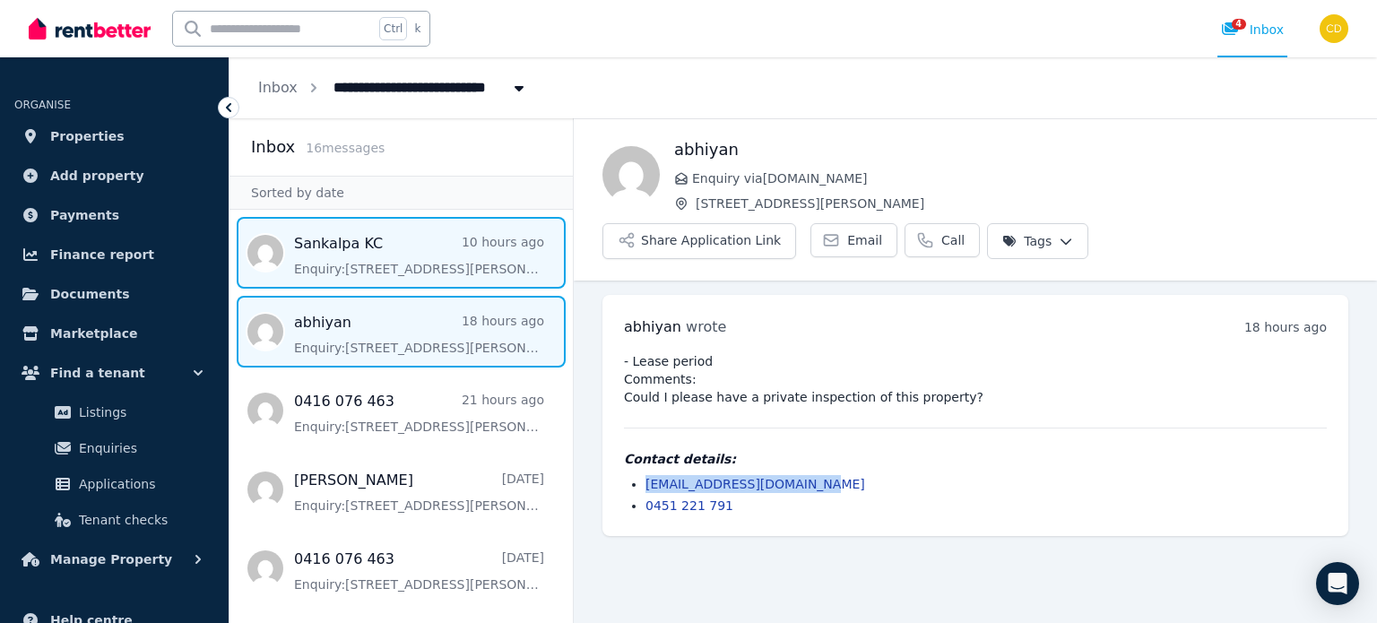
click at [342, 241] on span "Message list" at bounding box center [400, 253] width 343 height 72
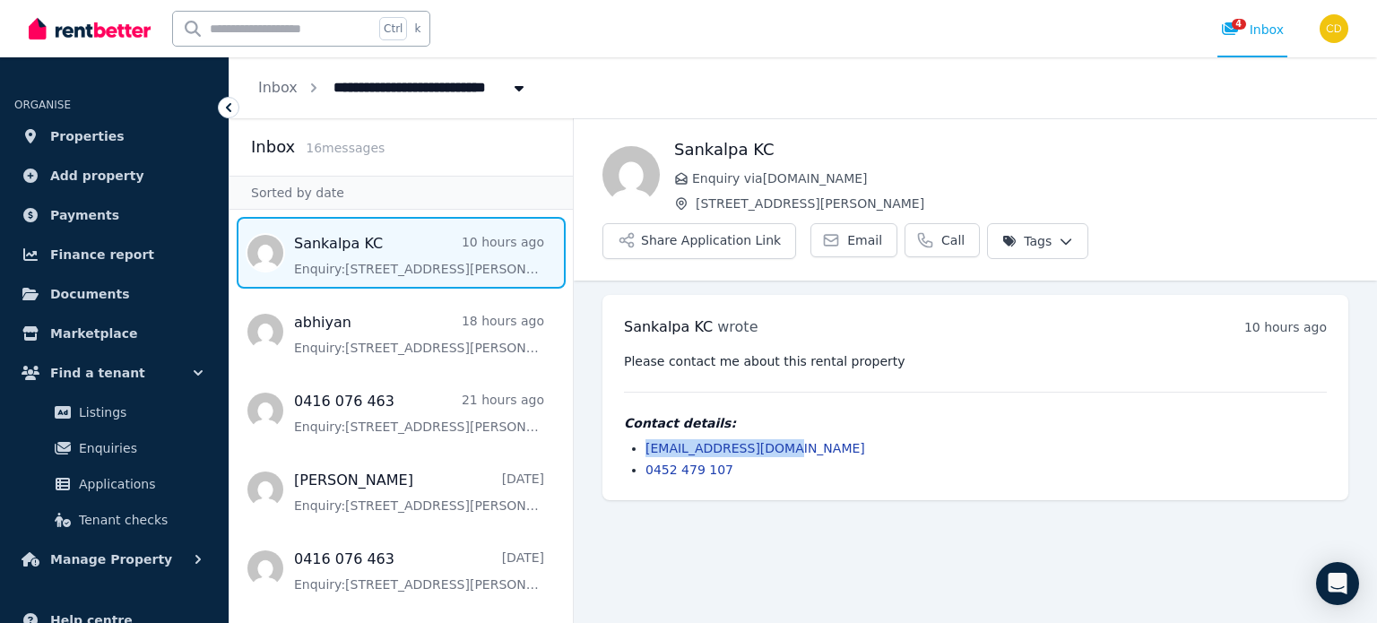
drag, startPoint x: 728, startPoint y: 397, endPoint x: 624, endPoint y: 397, distance: 104.0
click at [624, 439] on ul "sankalpkc5@gmail.com 0452 479 107" at bounding box center [975, 458] width 703 height 39
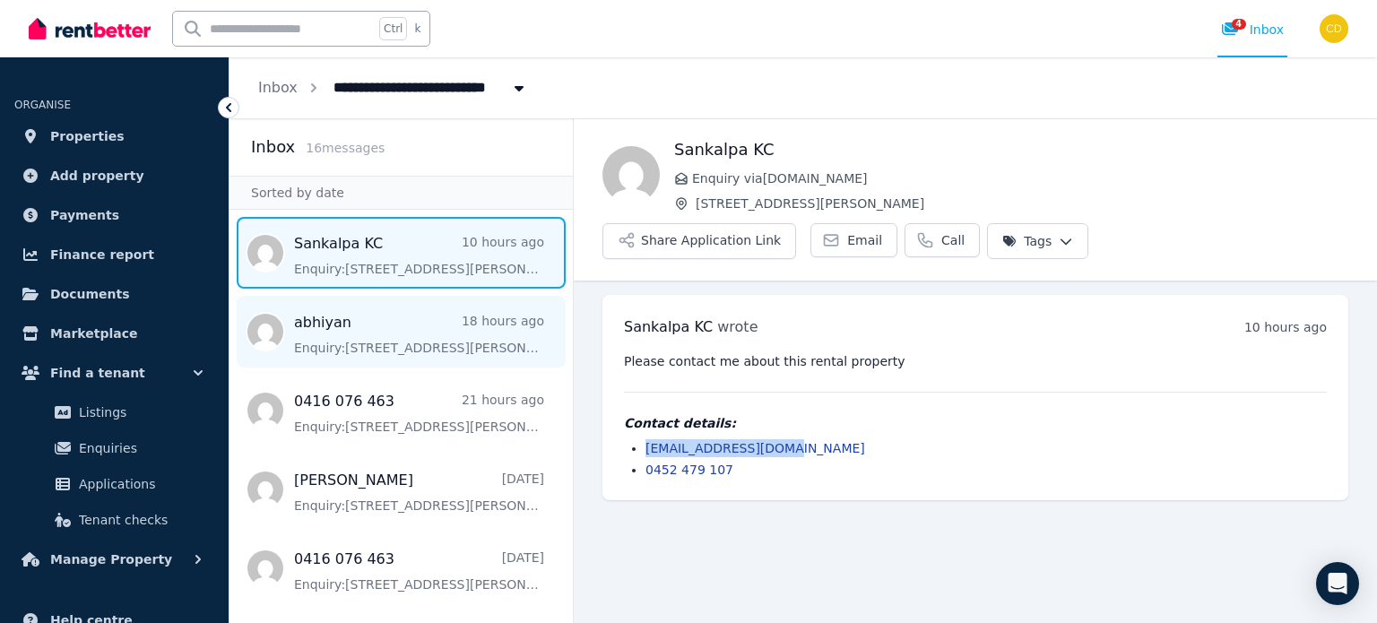
copy link "[EMAIL_ADDRESS][DOMAIN_NAME]"
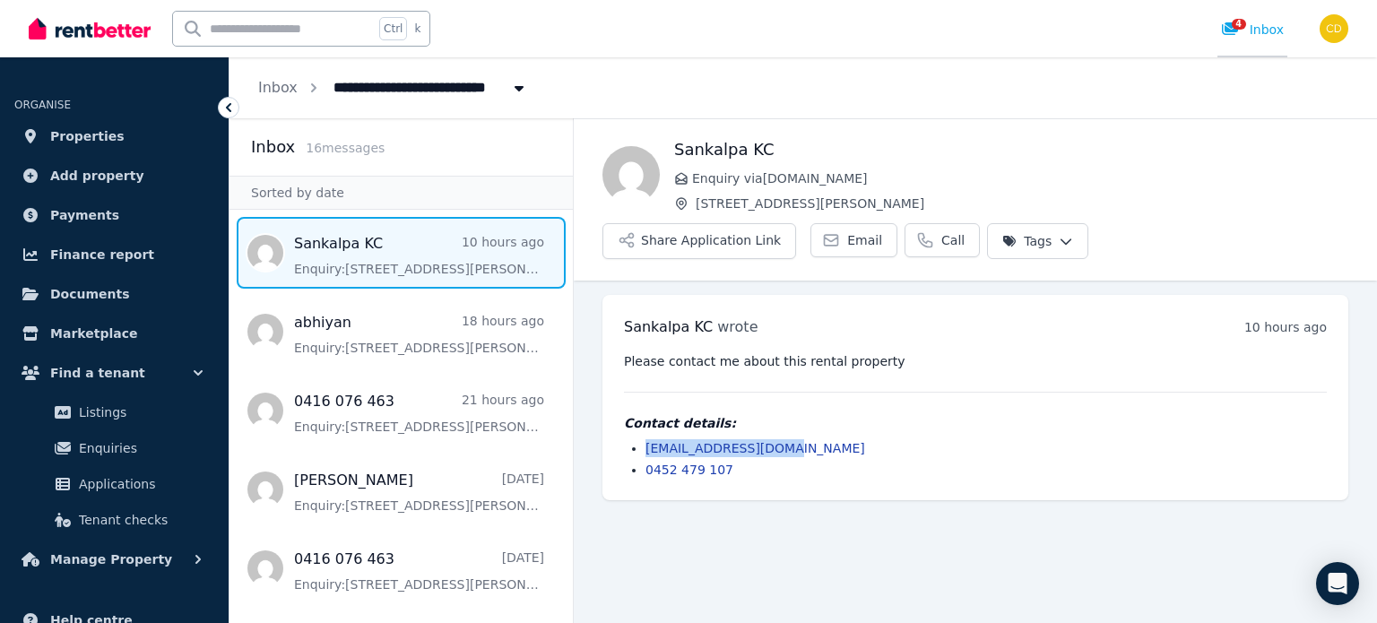
click at [1226, 31] on icon at bounding box center [1230, 29] width 18 height 14
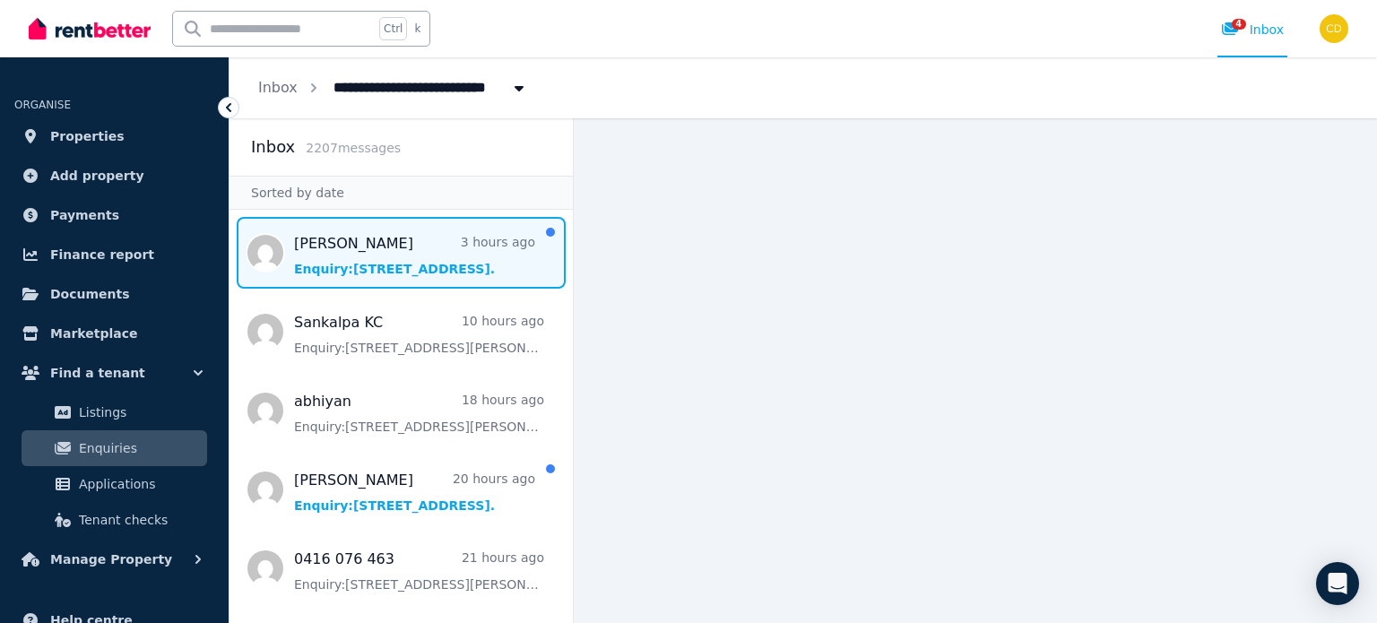
click at [404, 238] on span "Message list" at bounding box center [400, 253] width 343 height 72
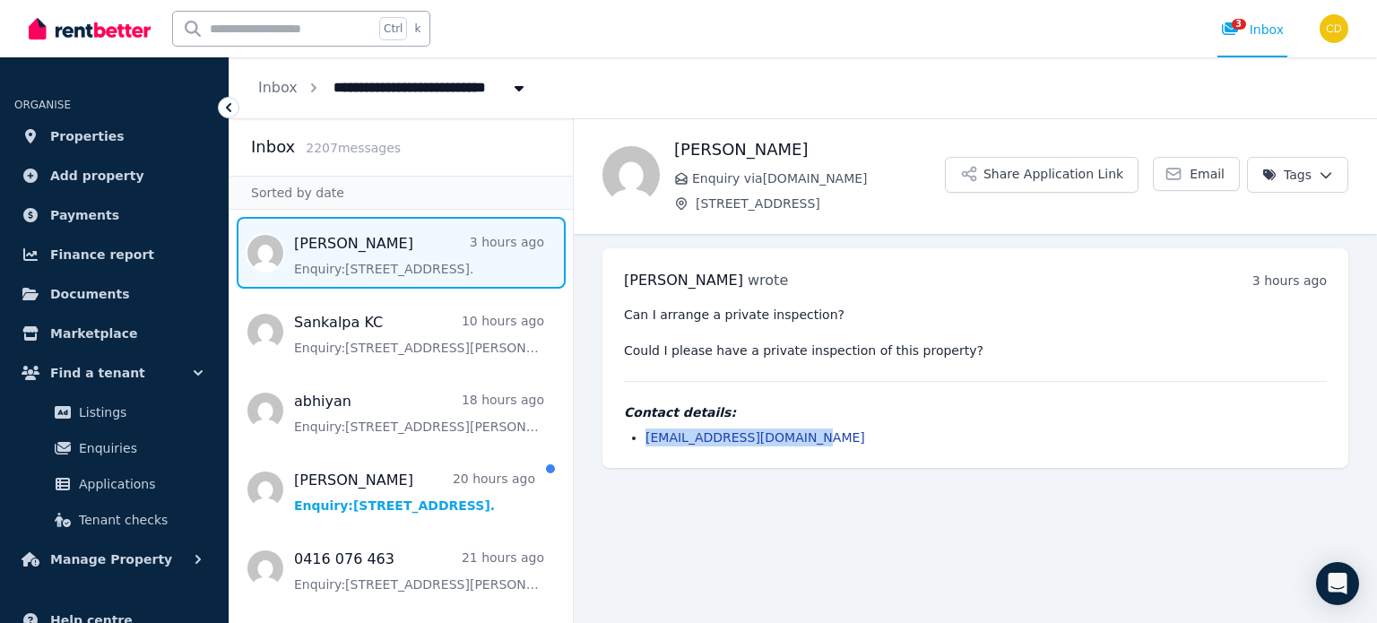
drag, startPoint x: 810, startPoint y: 440, endPoint x: 631, endPoint y: 440, distance: 179.3
click at [645, 440] on li "emmaliefrancis@gmail.com" at bounding box center [985, 437] width 681 height 18
copy link "emmaliefrancis@gmail.com"
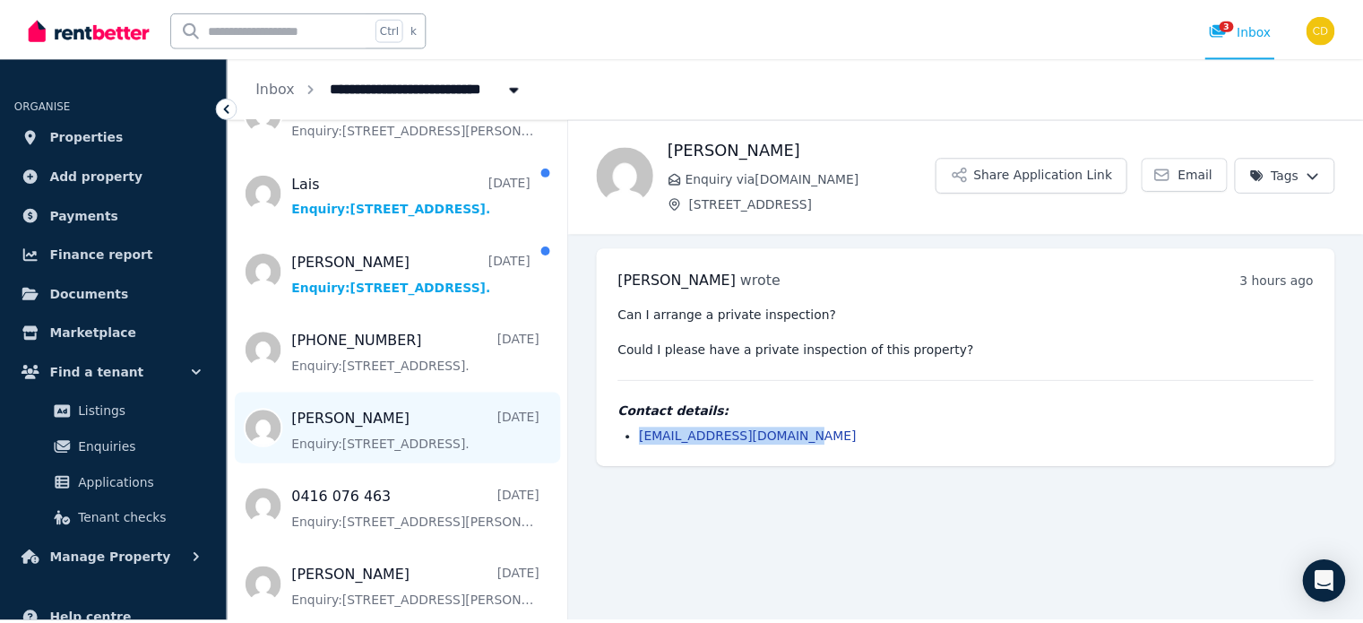
scroll to position [717, 0]
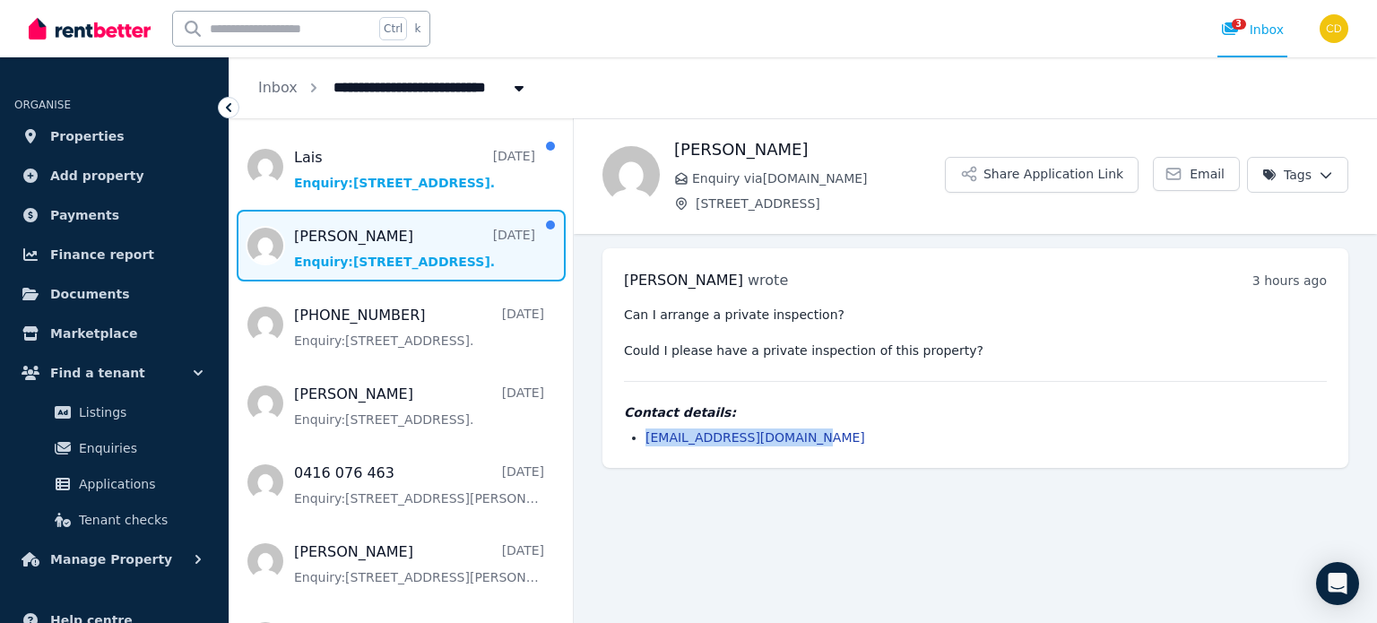
click at [459, 262] on span "Message list" at bounding box center [400, 246] width 343 height 72
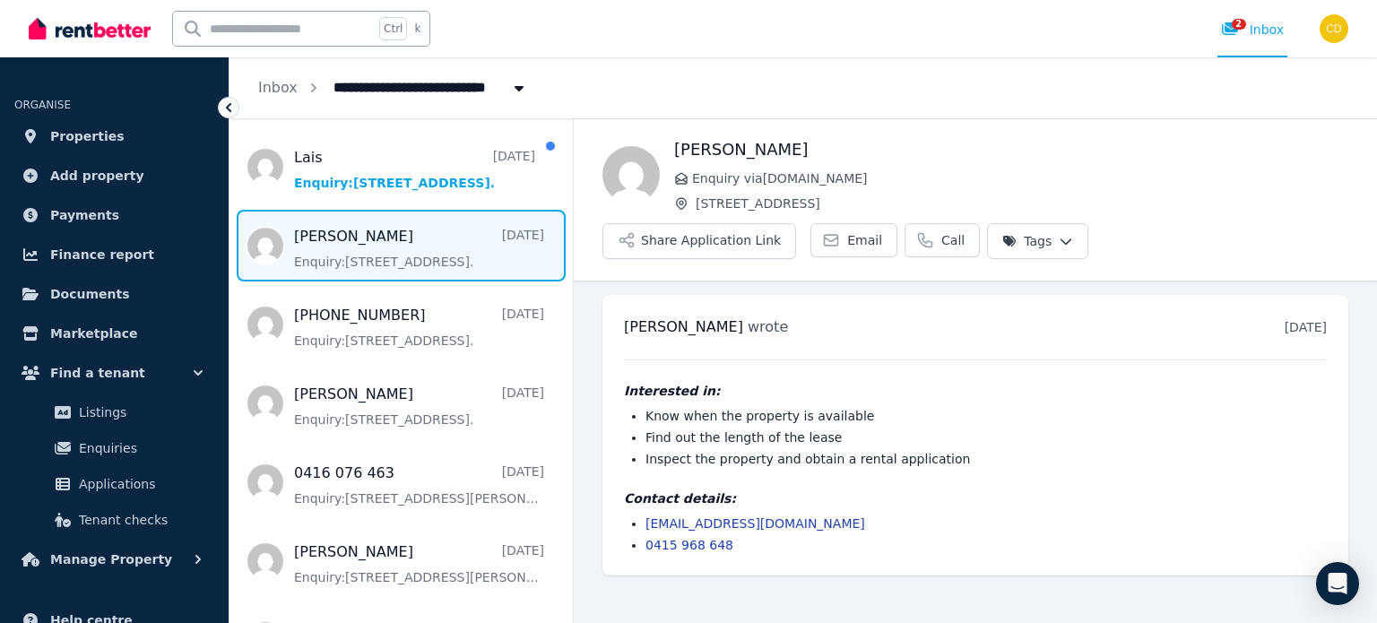
click at [359, 33] on input "text" at bounding box center [273, 29] width 201 height 34
type input "*******"
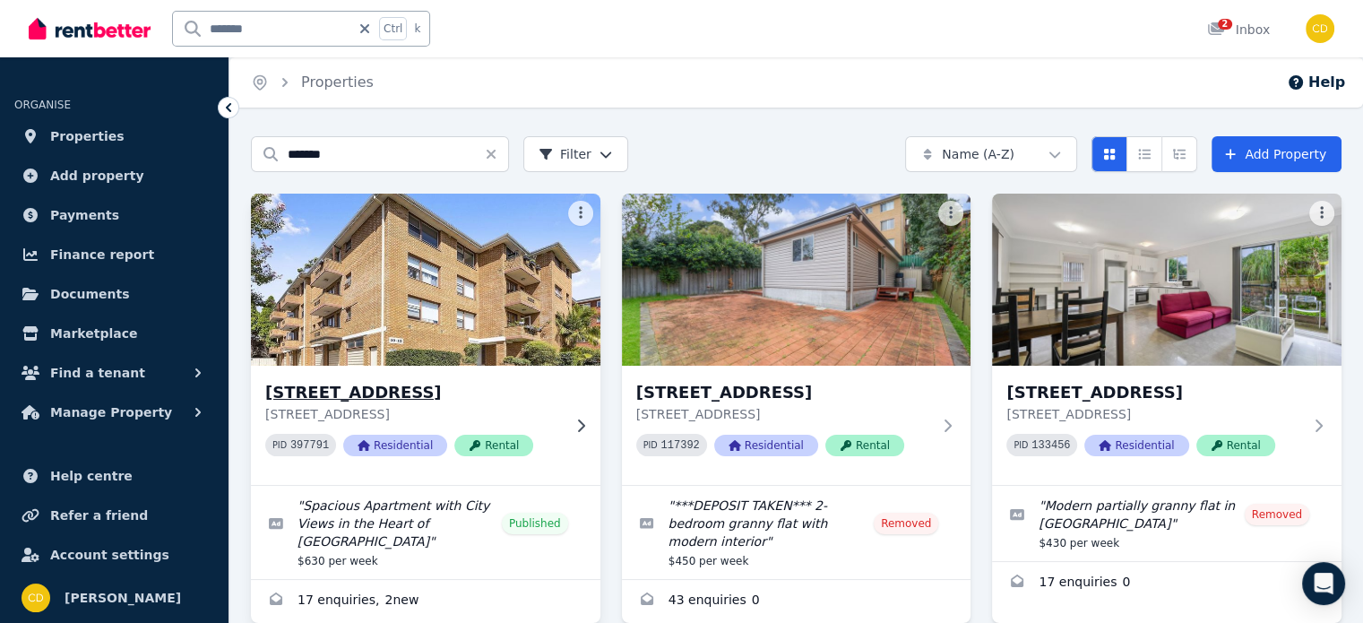
click at [388, 395] on h3 "[STREET_ADDRESS]" at bounding box center [413, 392] width 296 height 25
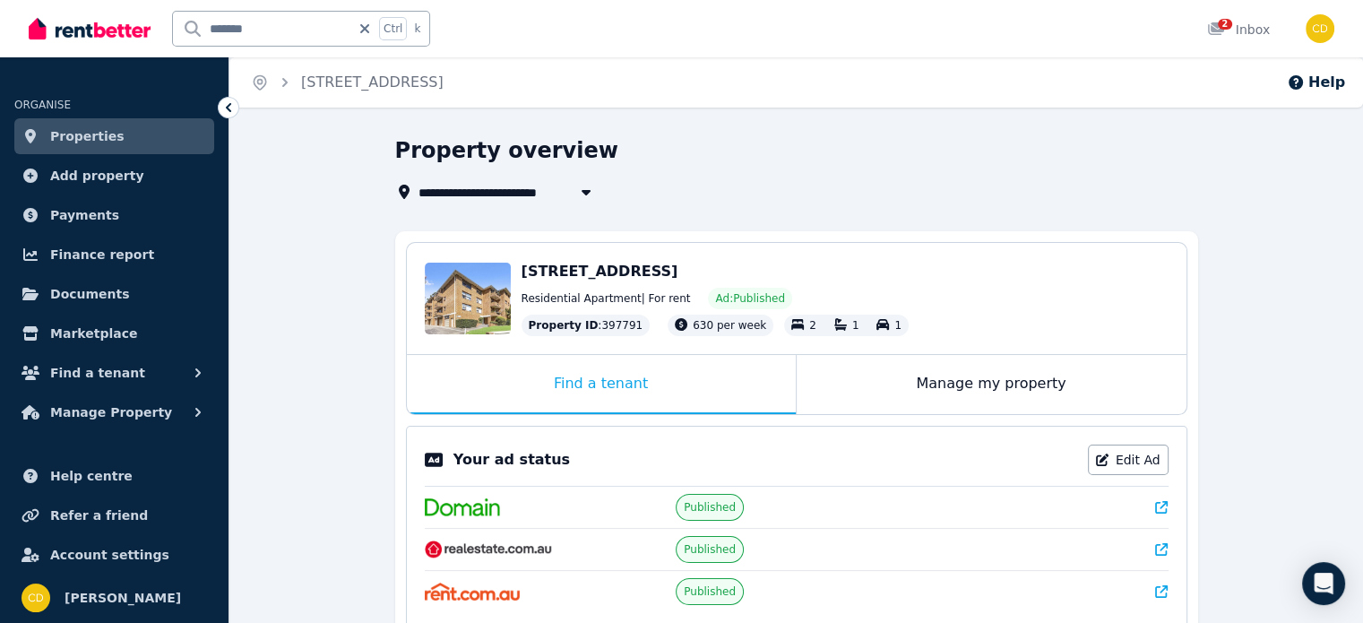
click at [1159, 510] on icon at bounding box center [1161, 507] width 13 height 13
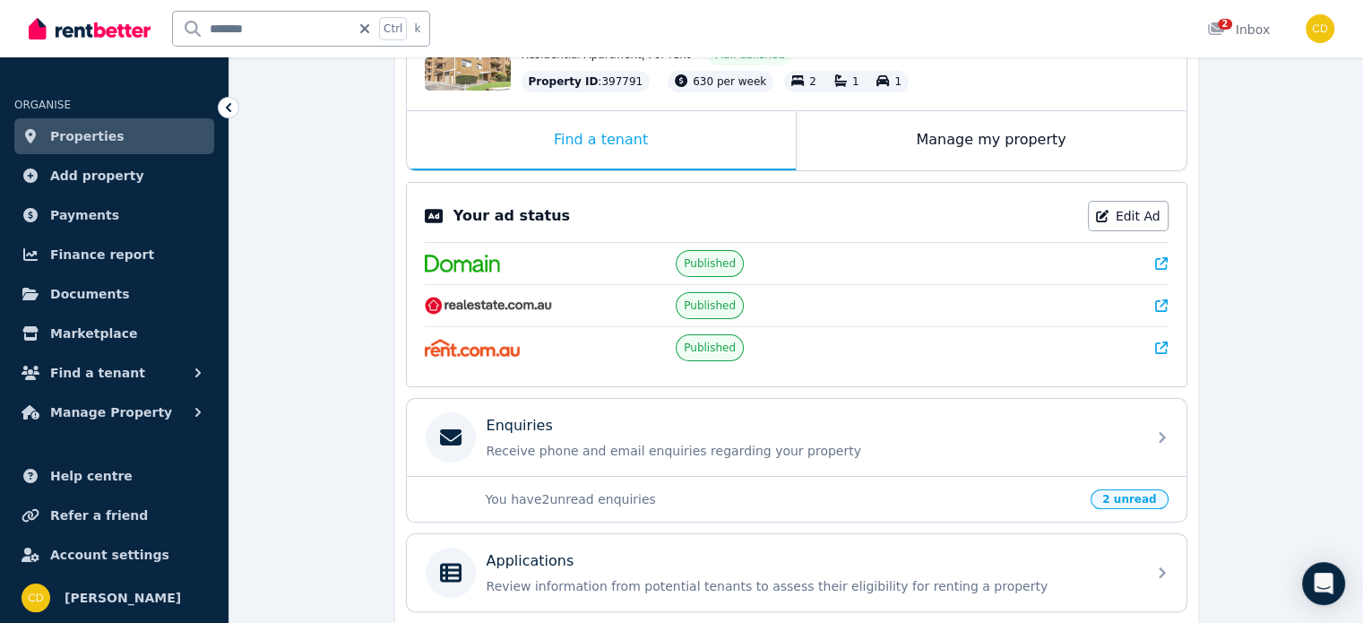
scroll to position [269, 0]
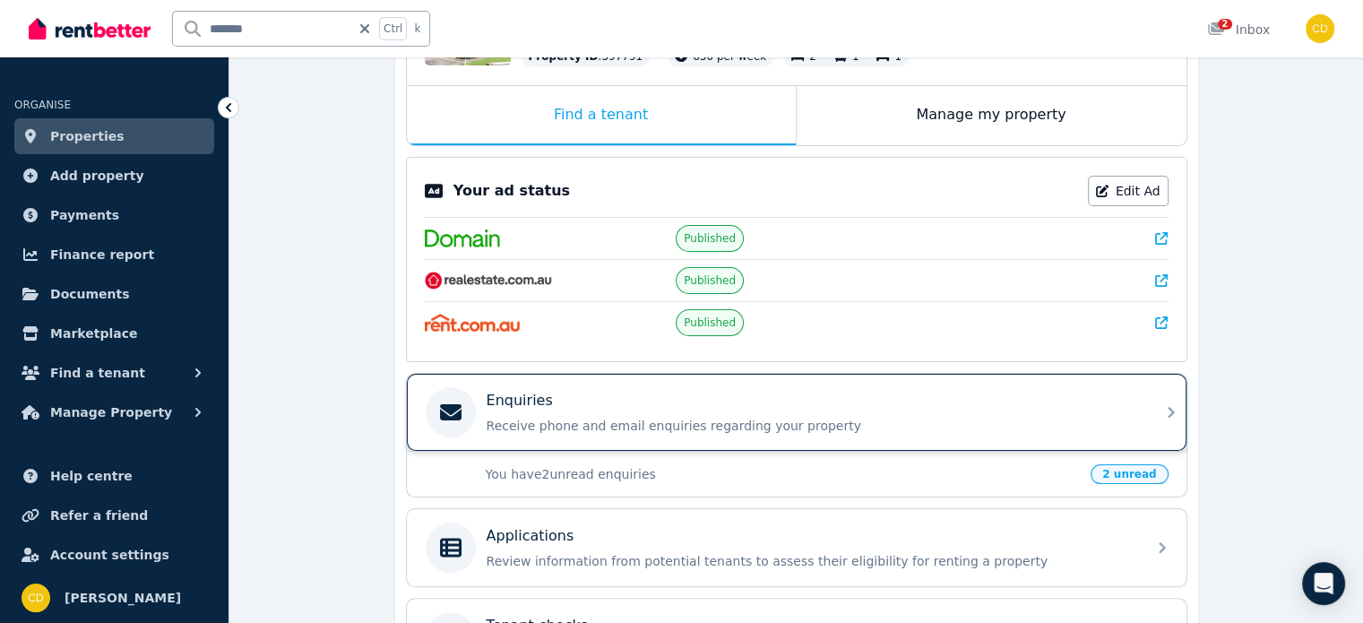
click at [835, 408] on div "Enquiries Receive phone and email enquiries regarding your property" at bounding box center [811, 412] width 649 height 45
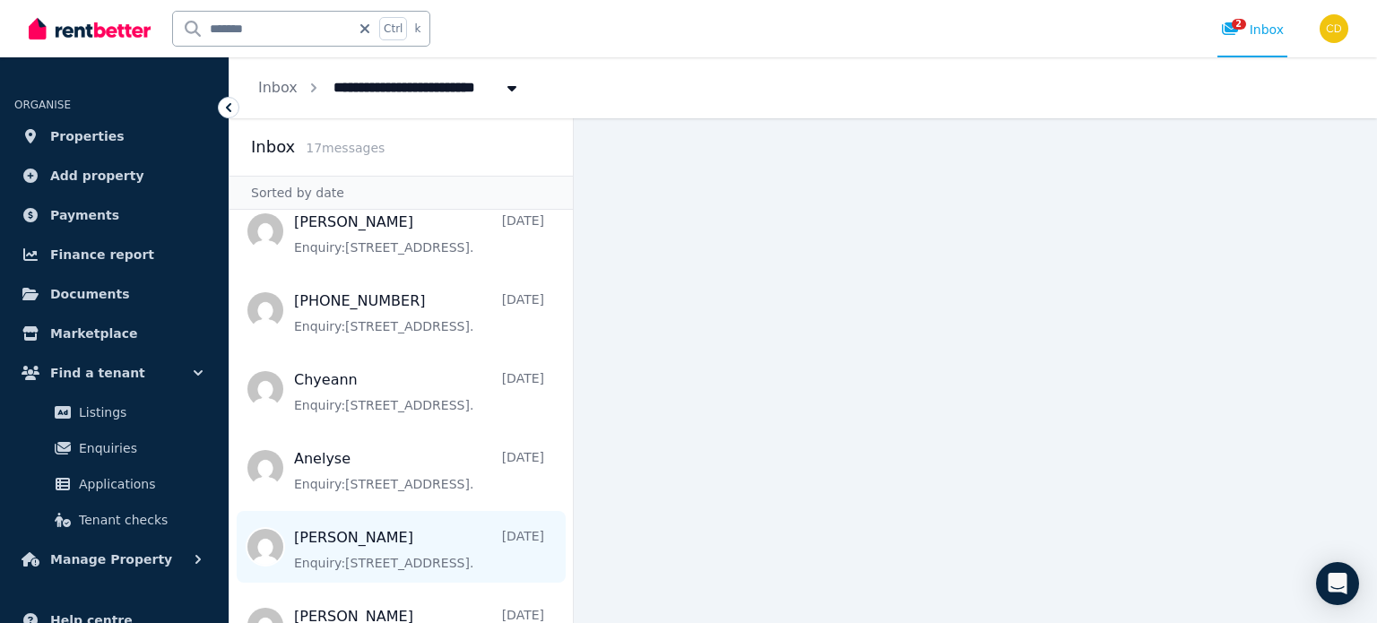
scroll to position [90, 0]
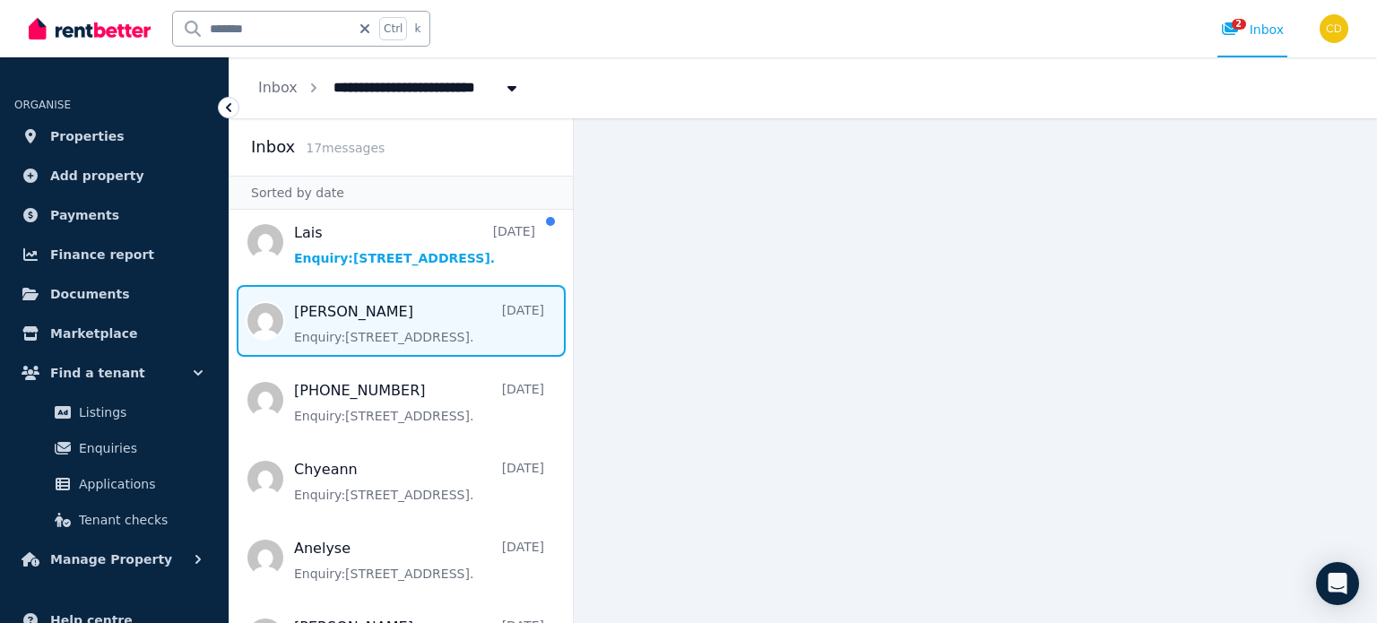
click at [449, 325] on span "Message list" at bounding box center [400, 321] width 343 height 72
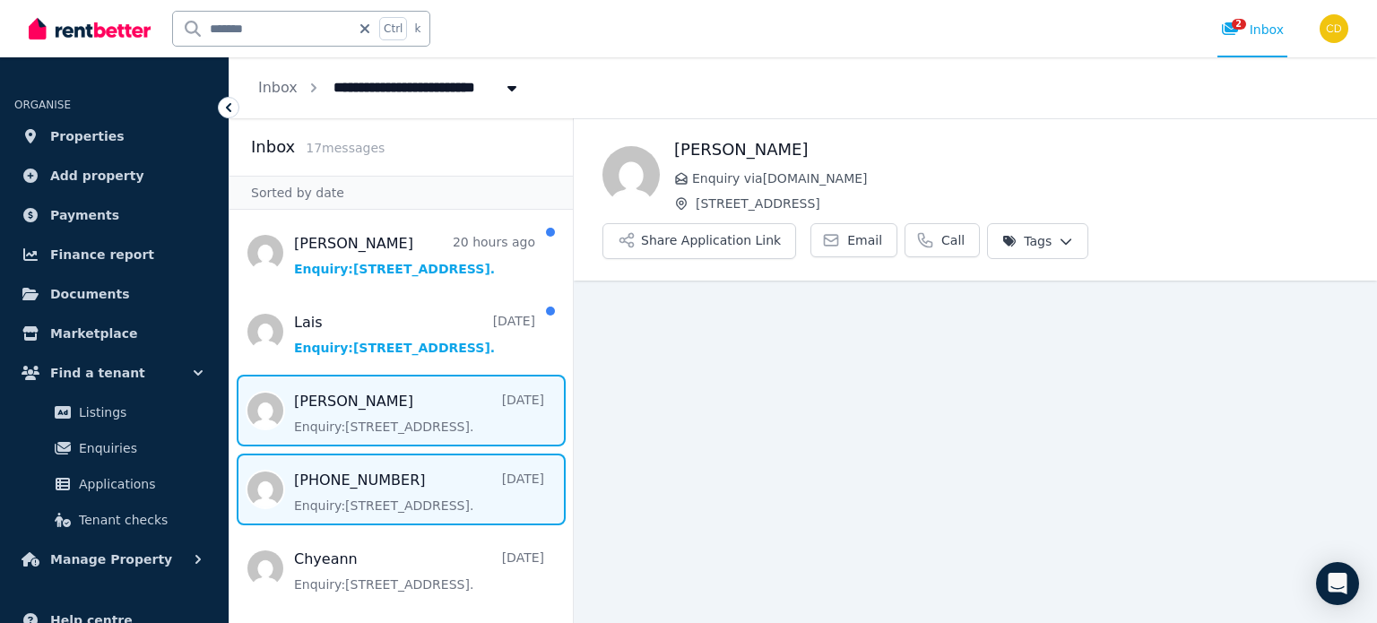
click at [417, 495] on span "Message list" at bounding box center [400, 490] width 343 height 72
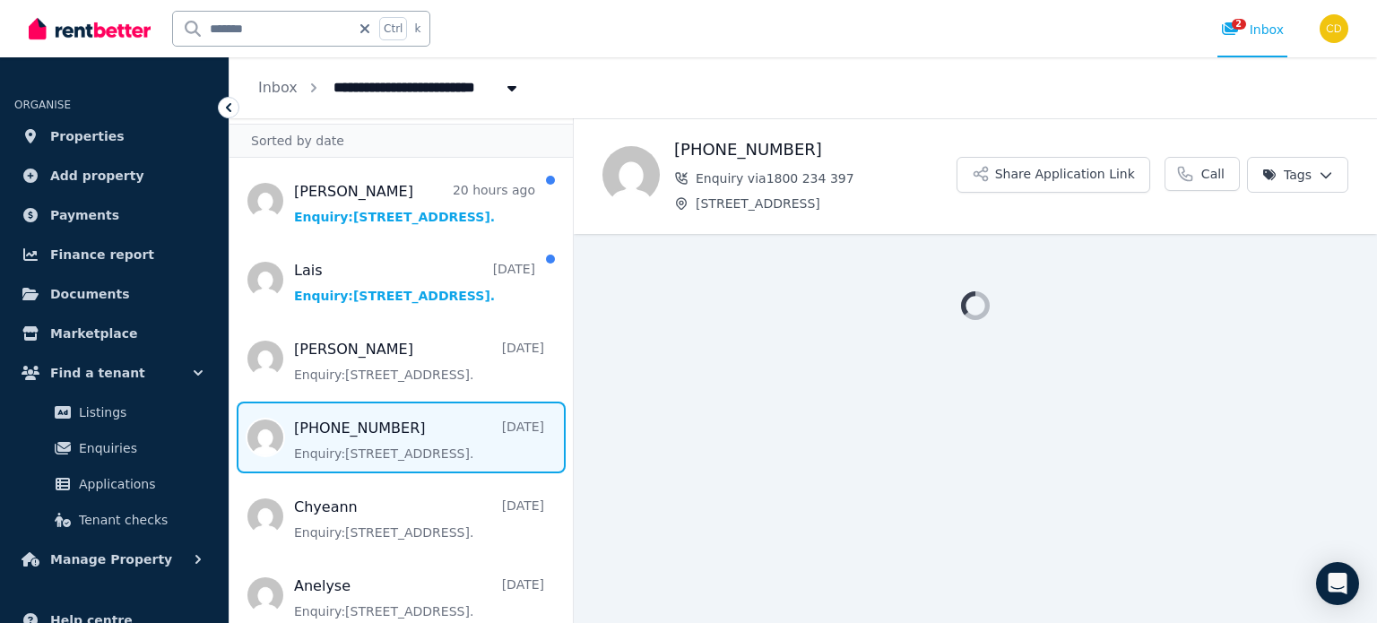
scroll to position [90, 0]
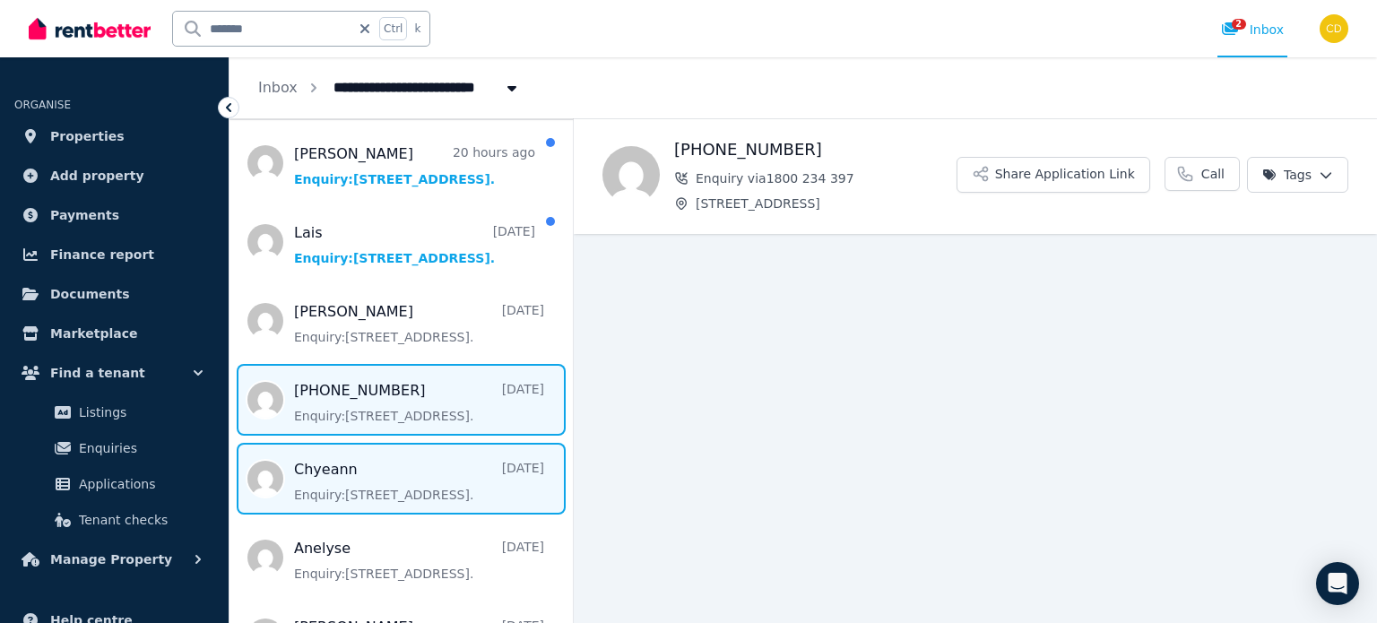
click at [417, 488] on span "Message list" at bounding box center [400, 479] width 343 height 72
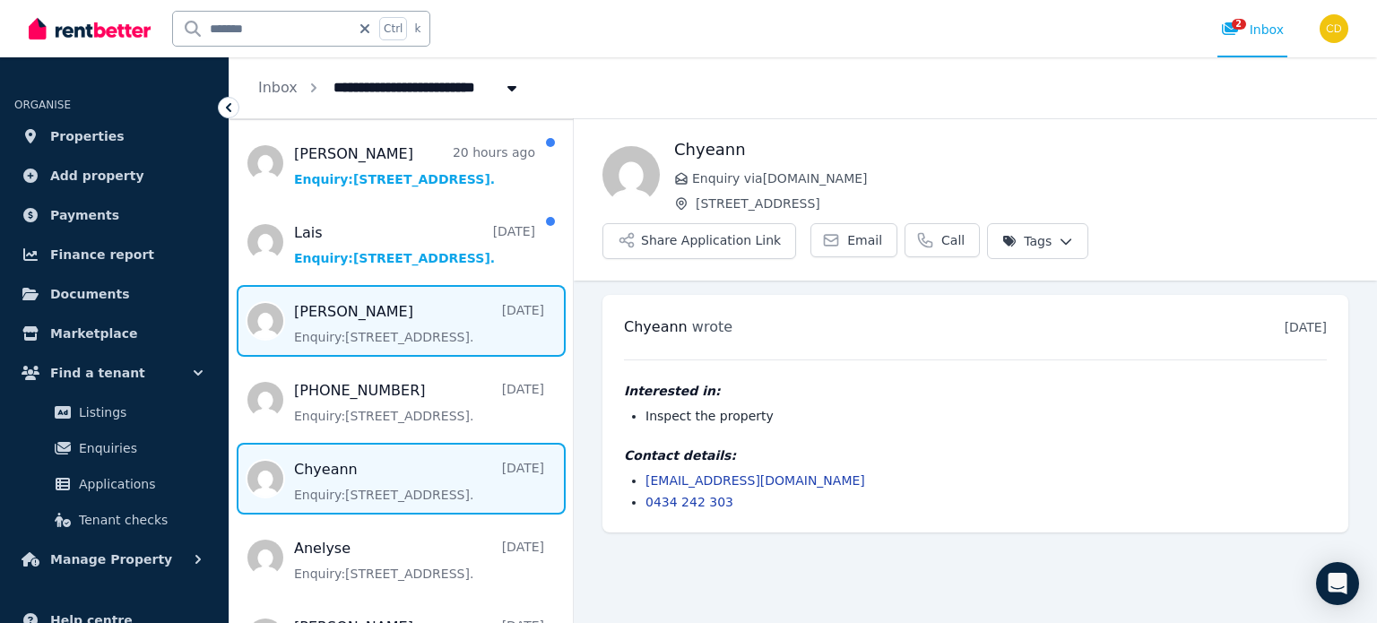
click at [382, 343] on span "Message list" at bounding box center [400, 321] width 343 height 72
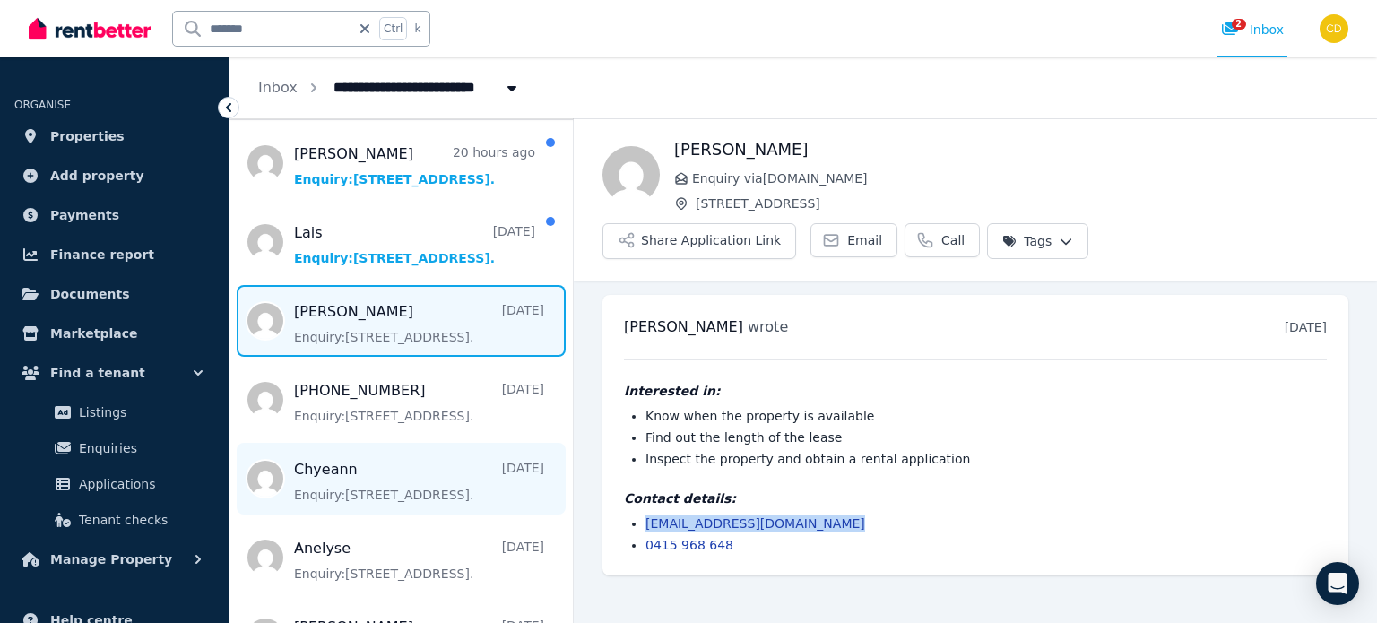
drag, startPoint x: 762, startPoint y: 481, endPoint x: 454, endPoint y: 485, distance: 308.4
click at [641, 515] on ul "katrinalesniak1978@gmail.com 0415 968 648" at bounding box center [975, 534] width 703 height 39
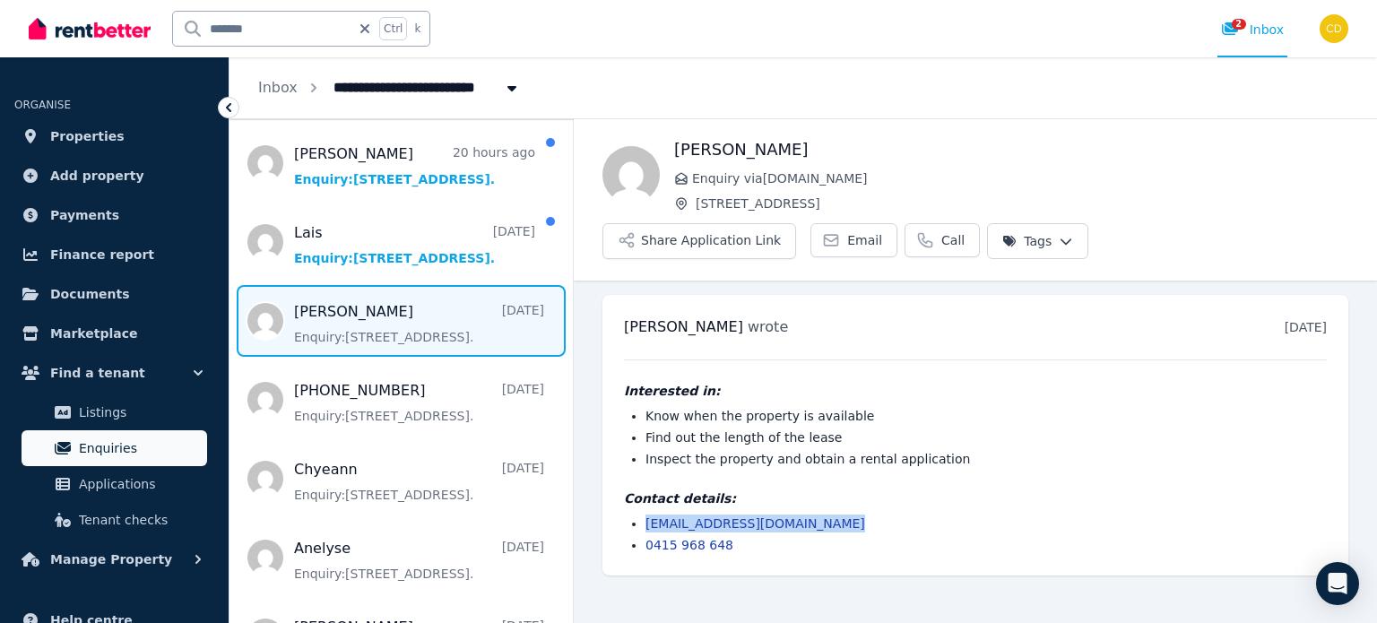
copy link "katrinalesniak1978@gmail.com"
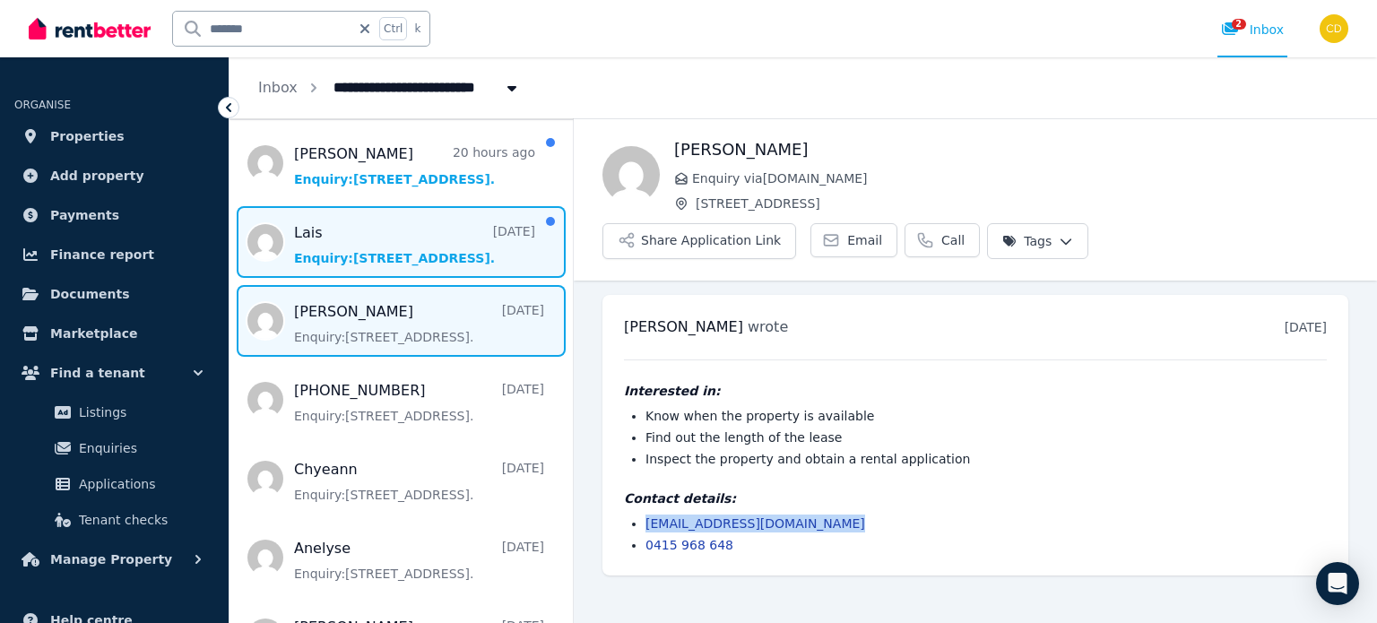
click at [350, 228] on span "Message list" at bounding box center [400, 242] width 343 height 72
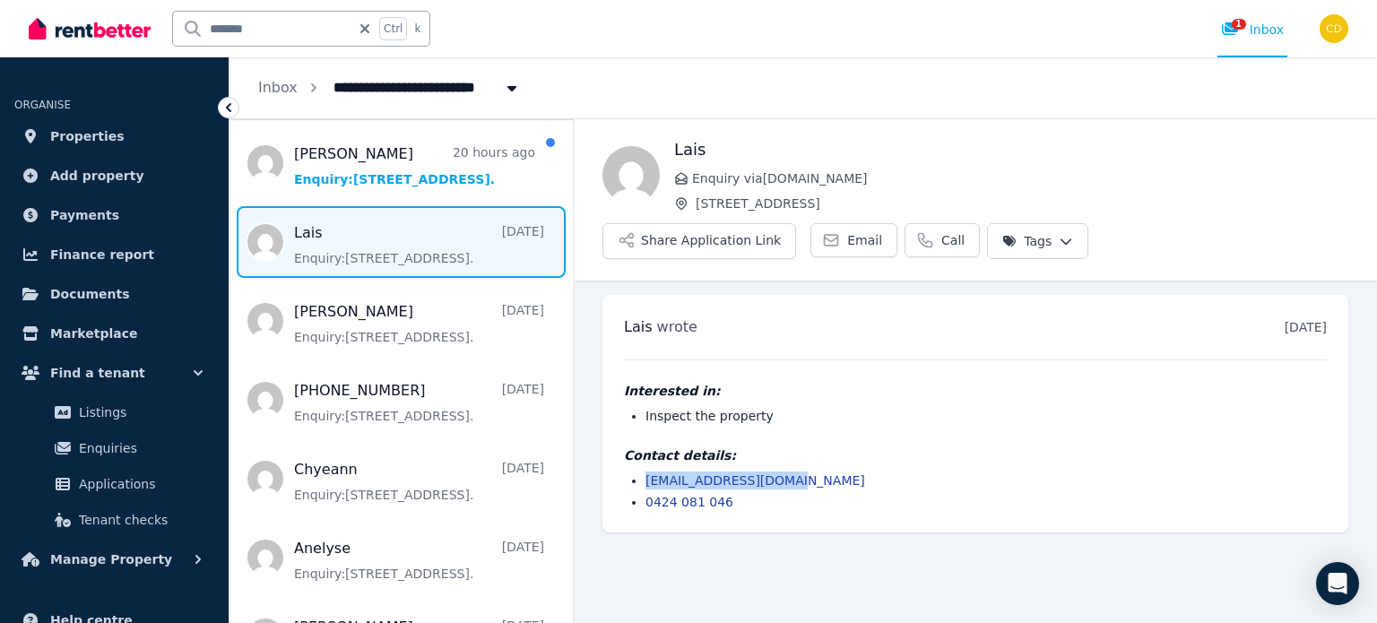
drag, startPoint x: 787, startPoint y: 430, endPoint x: 616, endPoint y: 422, distance: 171.4
click at [616, 422] on div "Lais wrote 2 days ago 5:35 pm on Mon, 11 Aug 2025 Interested in: Inspect the pr…" at bounding box center [975, 414] width 746 height 238
copy link "lalinharjpa@gmail.com"
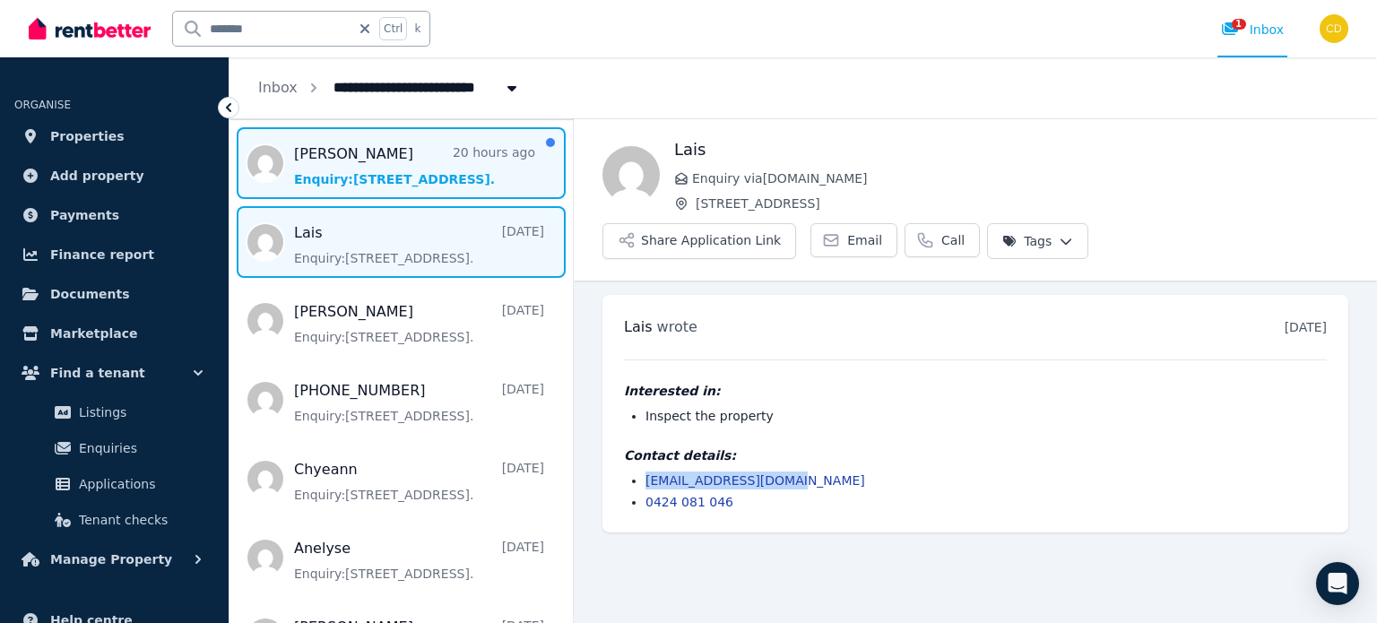
click at [399, 163] on span "Message list" at bounding box center [400, 163] width 343 height 72
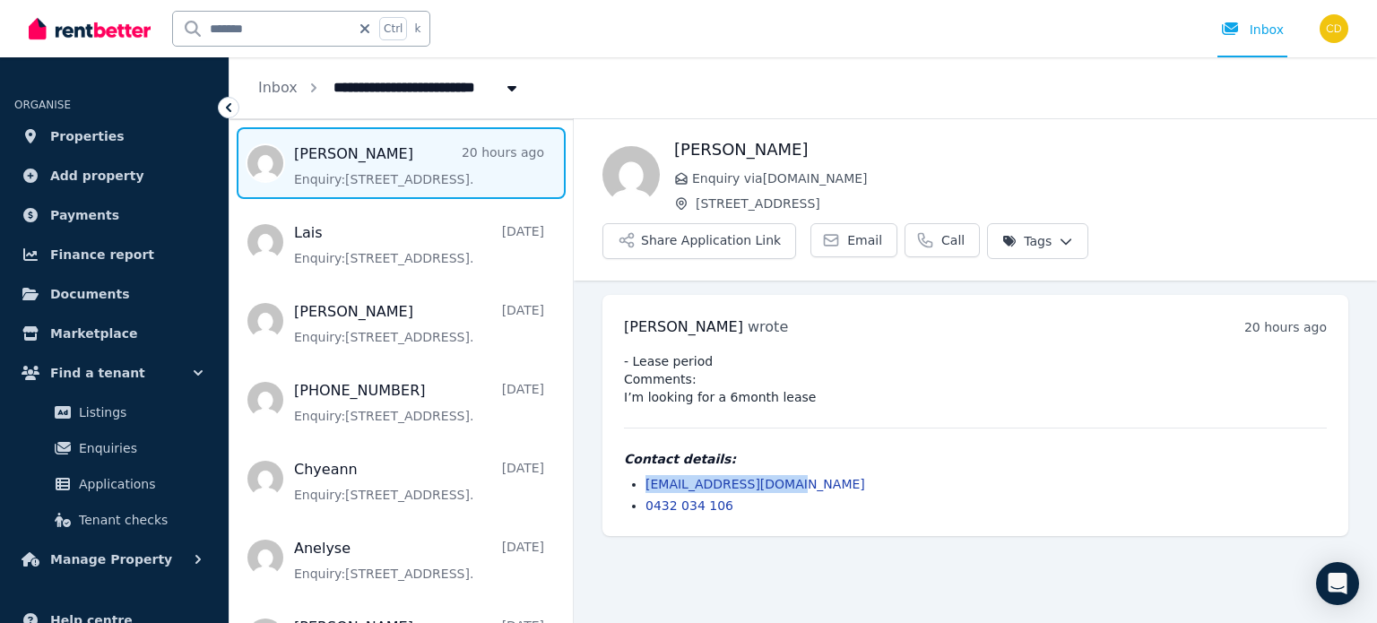
drag, startPoint x: 808, startPoint y: 433, endPoint x: 641, endPoint y: 437, distance: 166.8
click at [641, 475] on ul "oliviaensor@gmail.com 0432 034 106" at bounding box center [975, 494] width 703 height 39
copy link "oliviaensor@gmail.com"
